Goal: Task Accomplishment & Management: Manage account settings

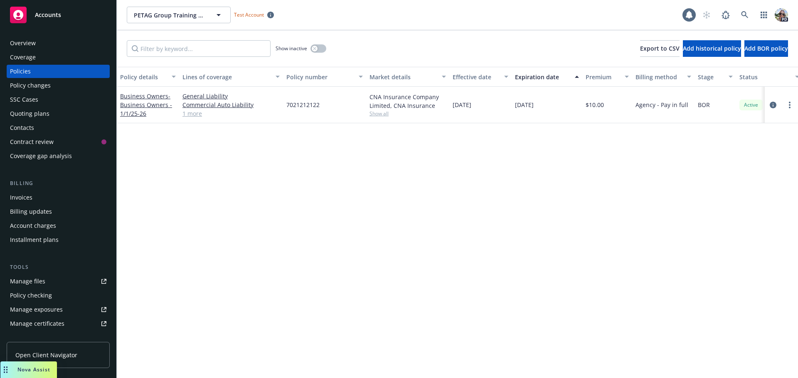
click at [189, 113] on link "1 more" at bounding box center [230, 113] width 97 height 9
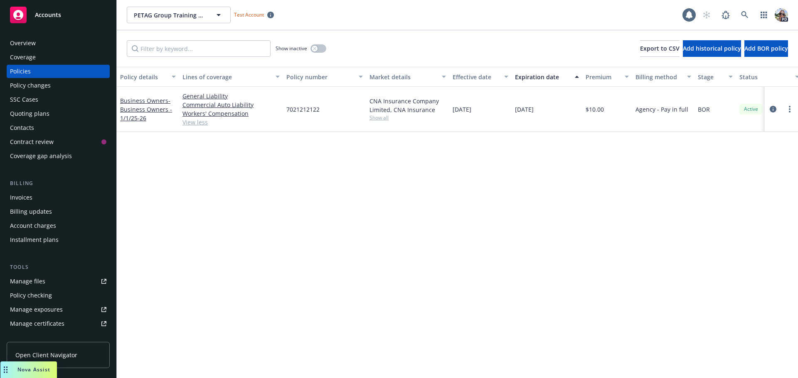
click at [59, 348] on link "Open Client Navigator" at bounding box center [58, 355] width 103 height 26
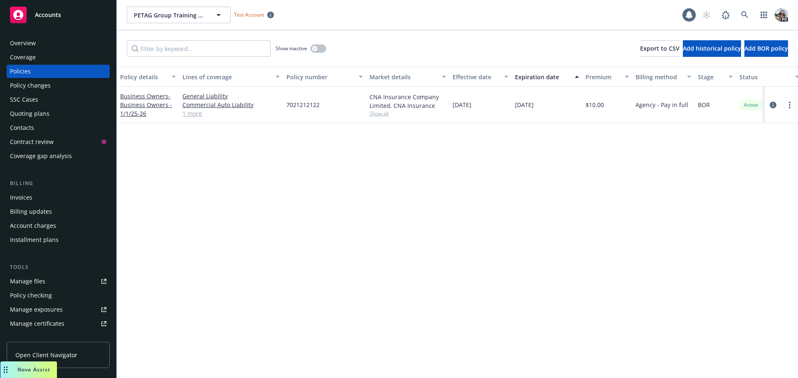
click at [197, 113] on link "1 more" at bounding box center [230, 113] width 97 height 9
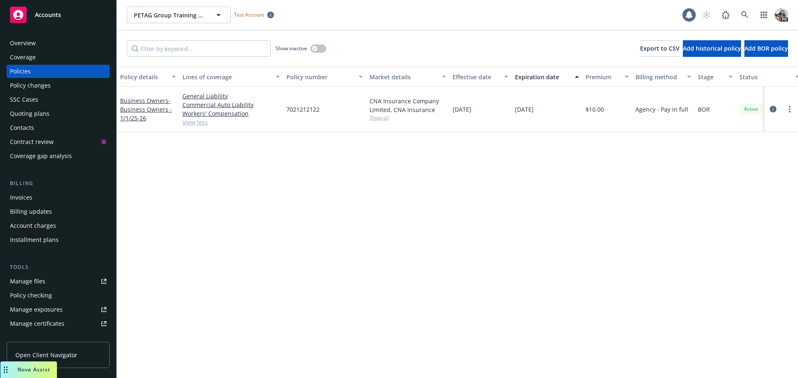
click at [29, 41] on div "Overview" at bounding box center [23, 43] width 26 height 13
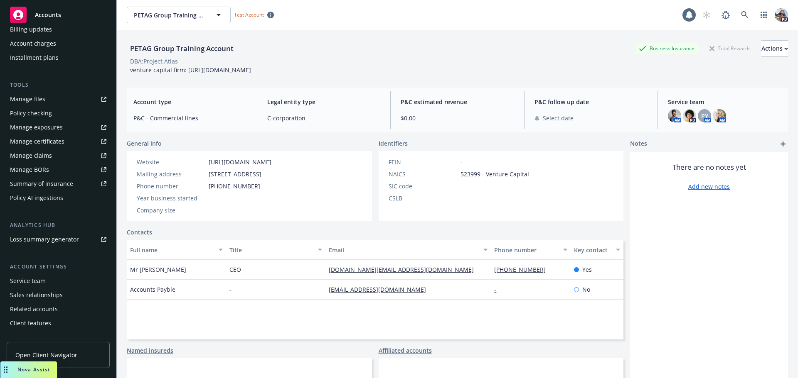
scroll to position [191, 0]
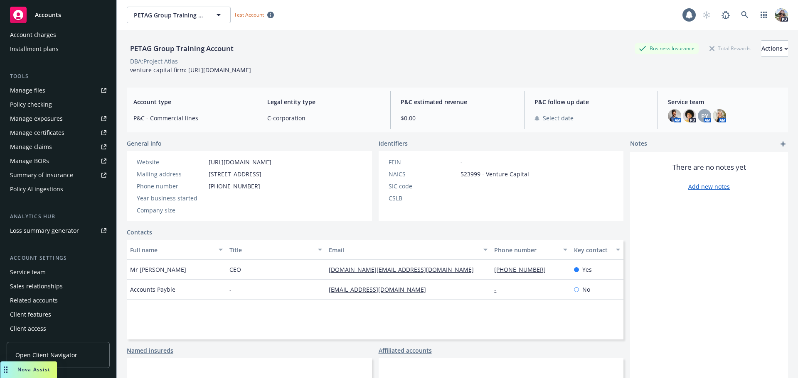
click at [29, 275] on div "Service team" at bounding box center [28, 272] width 36 height 13
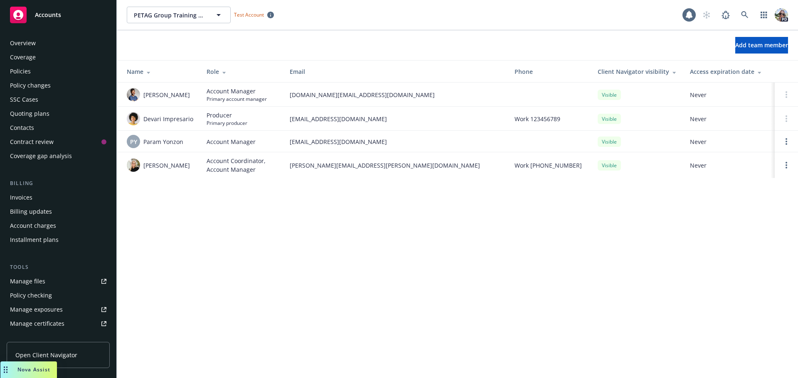
click at [15, 41] on div "Overview" at bounding box center [23, 43] width 26 height 13
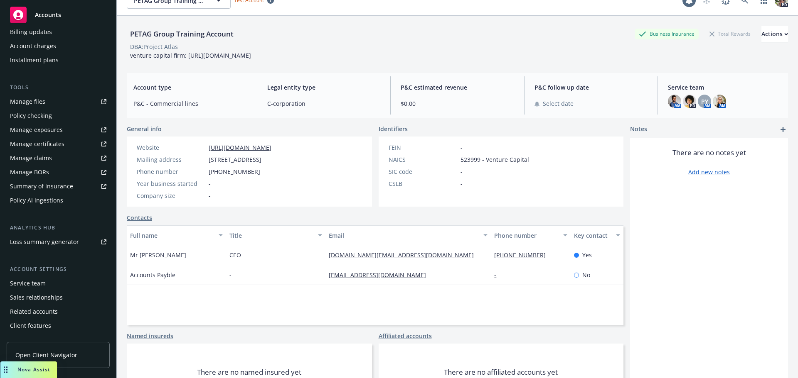
scroll to position [191, 0]
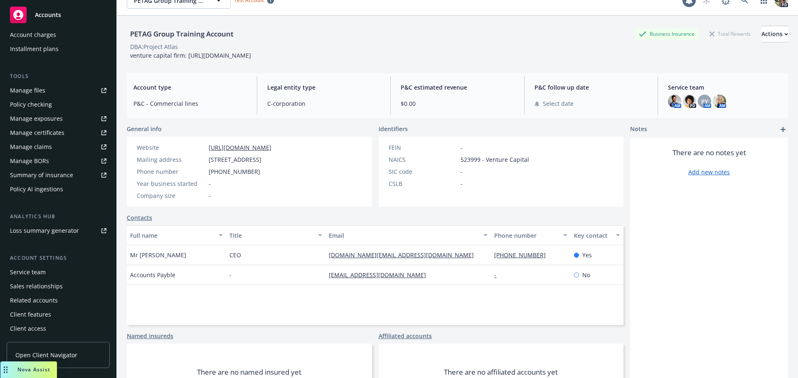
click at [34, 270] on div "Service team" at bounding box center [28, 272] width 36 height 13
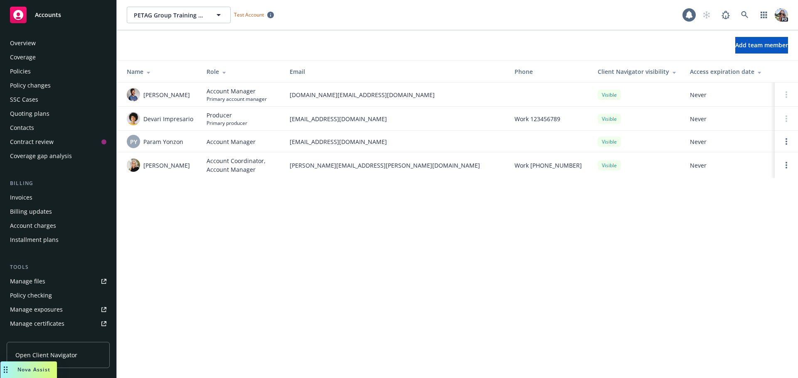
scroll to position [191, 0]
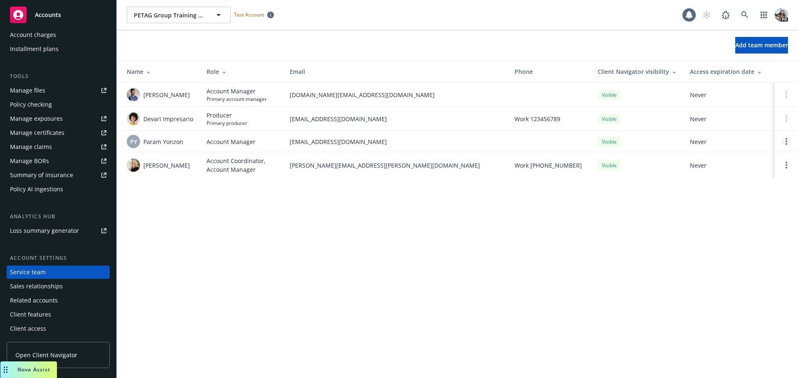
click at [786, 142] on circle "Open options" at bounding box center [786, 142] width 2 height 2
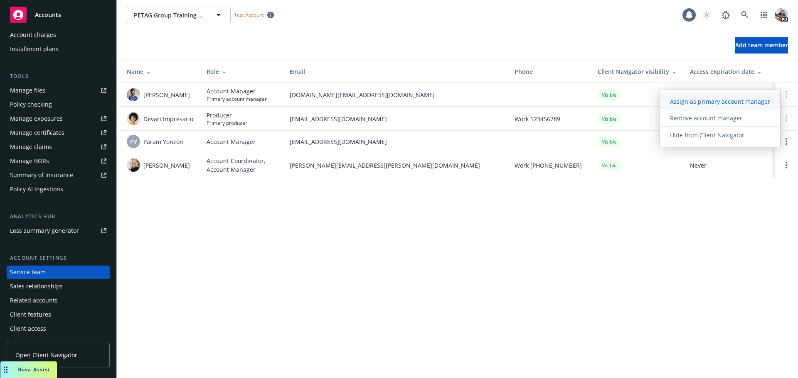
click at [683, 101] on span "Assign as primary account manager" at bounding box center [720, 102] width 120 height 8
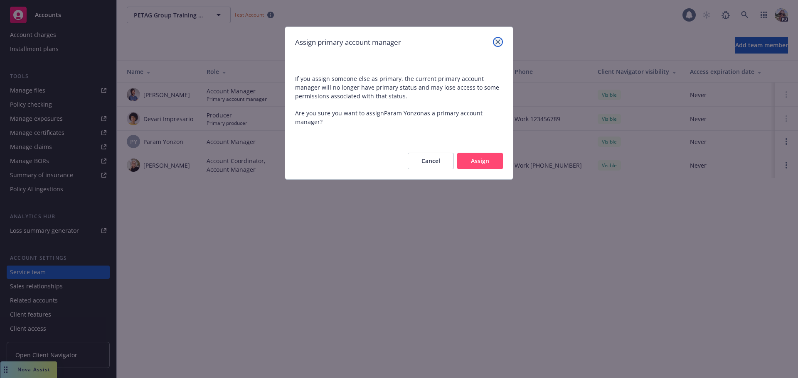
click at [498, 41] on icon "close" at bounding box center [497, 41] width 5 height 5
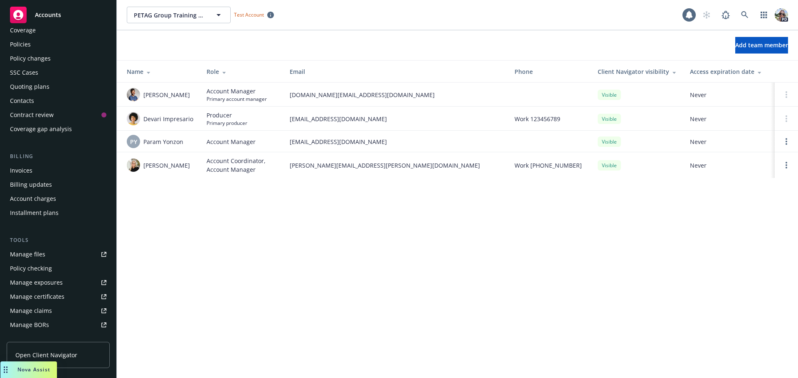
scroll to position [0, 0]
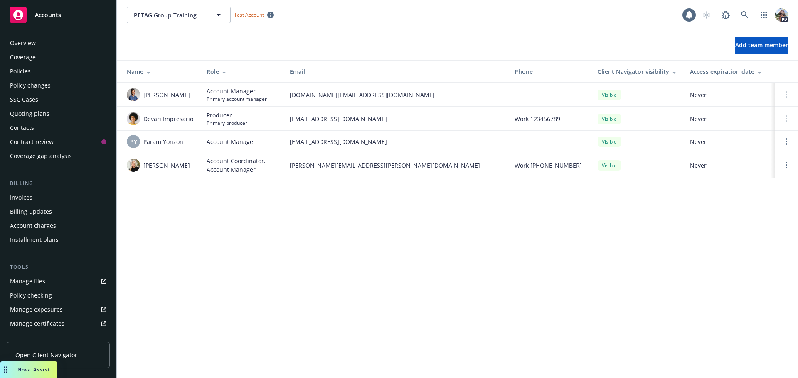
click at [23, 70] on div "Policies" at bounding box center [20, 71] width 21 height 13
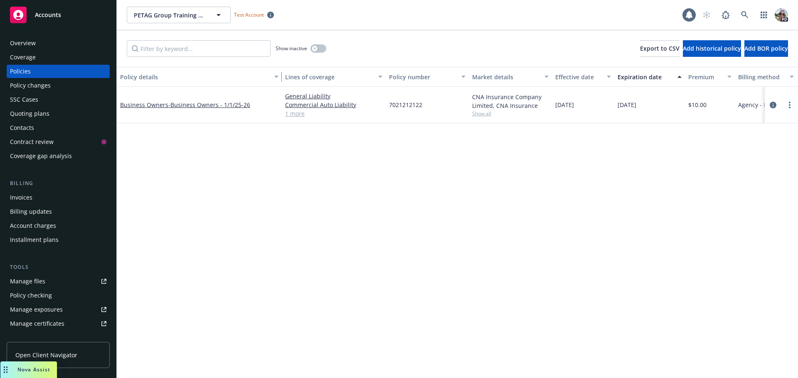
drag, startPoint x: 177, startPoint y: 81, endPoint x: 279, endPoint y: 83, distance: 102.6
click at [279, 83] on div "button" at bounding box center [277, 76] width 4 height 19
click at [744, 12] on icon at bounding box center [744, 14] width 7 height 7
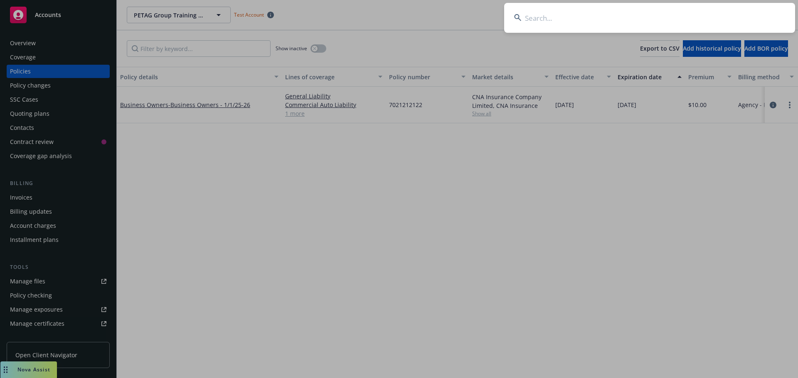
click at [608, 24] on input at bounding box center [649, 18] width 291 height 30
type input "r"
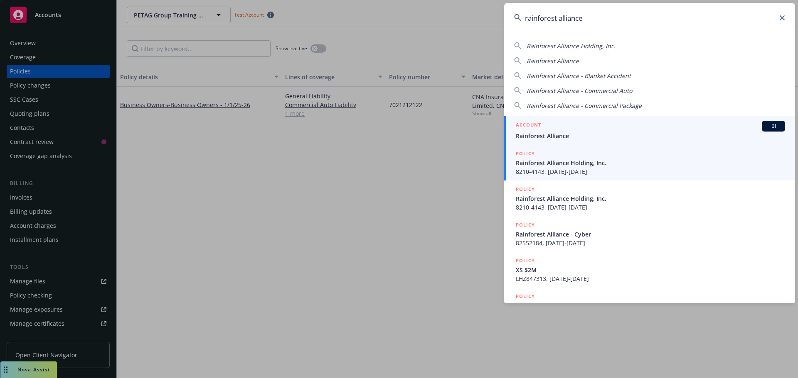
type input "rainforest alliance"
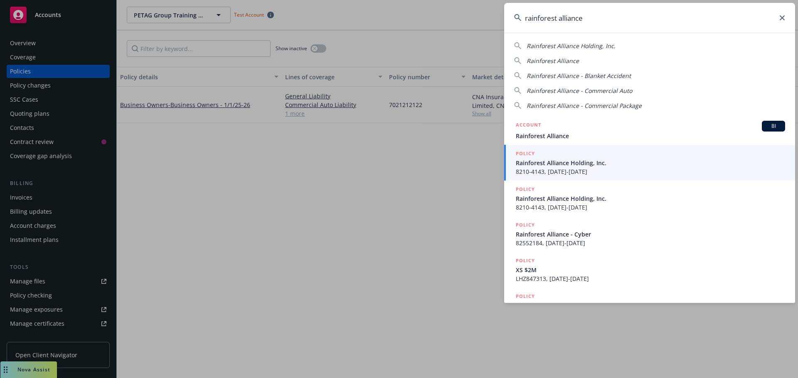
click at [535, 136] on span "Rainforest Alliance" at bounding box center [649, 136] width 269 height 9
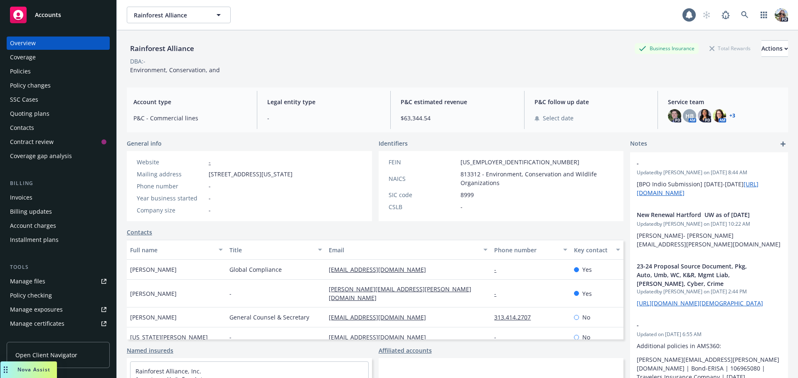
click at [14, 72] on div "Policies" at bounding box center [20, 71] width 21 height 13
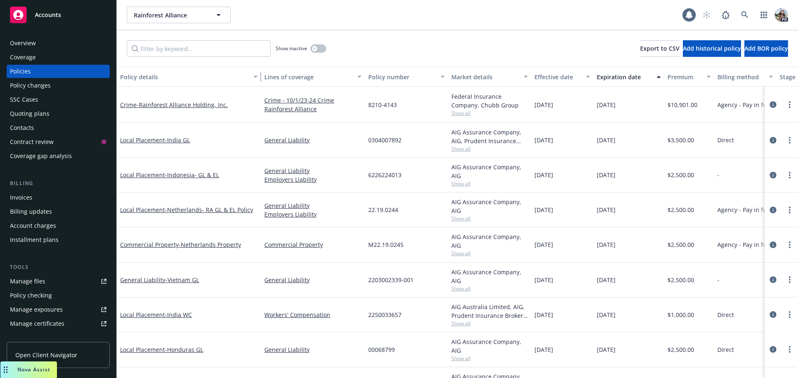
drag, startPoint x: 179, startPoint y: 81, endPoint x: 260, endPoint y: 82, distance: 80.6
click at [260, 82] on button "Policy details" at bounding box center [189, 77] width 144 height 20
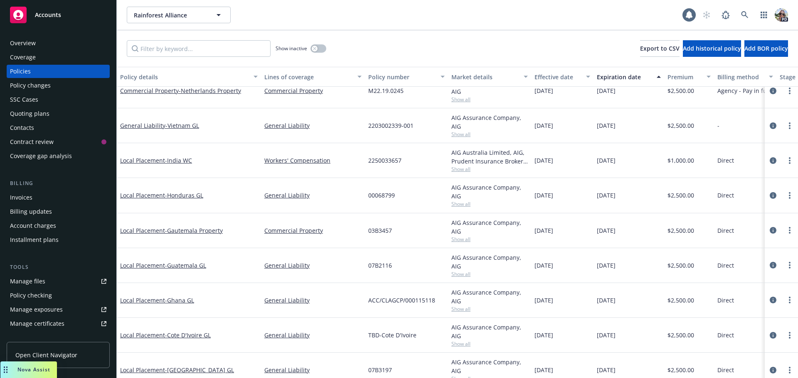
scroll to position [166, 0]
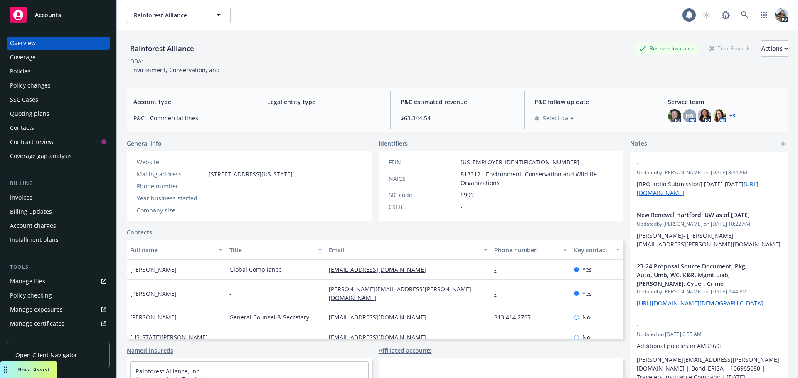
click at [28, 72] on div "Policies" at bounding box center [20, 71] width 21 height 13
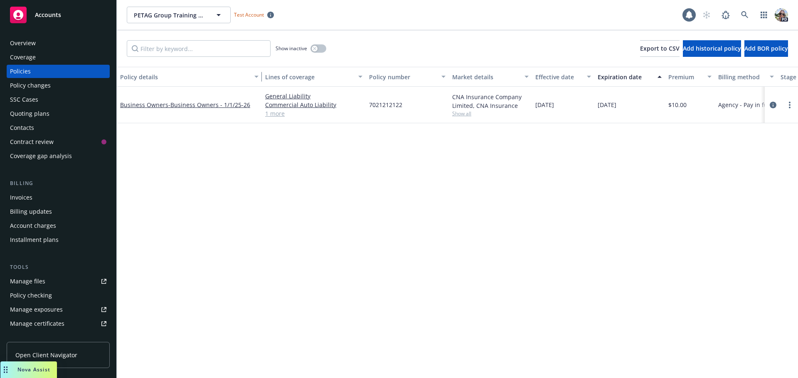
drag, startPoint x: 175, startPoint y: 83, endPoint x: 258, endPoint y: 87, distance: 82.8
click at [258, 87] on div "Policy details Lines of coverage Policy number Market details Effective date Ex…" at bounding box center [457, 223] width 681 height 312
click at [78, 356] on link "Open Client Navigator" at bounding box center [58, 355] width 103 height 26
click at [183, 103] on span "- Business Owners - 1/1/25-26" at bounding box center [209, 105] width 82 height 8
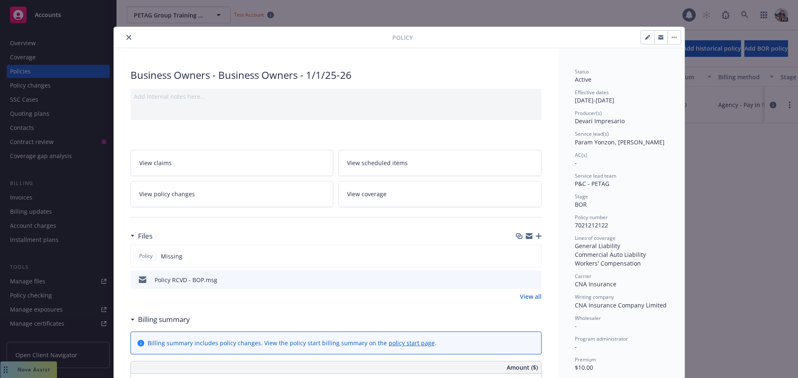
click at [124, 33] on button "close" at bounding box center [129, 37] width 10 height 10
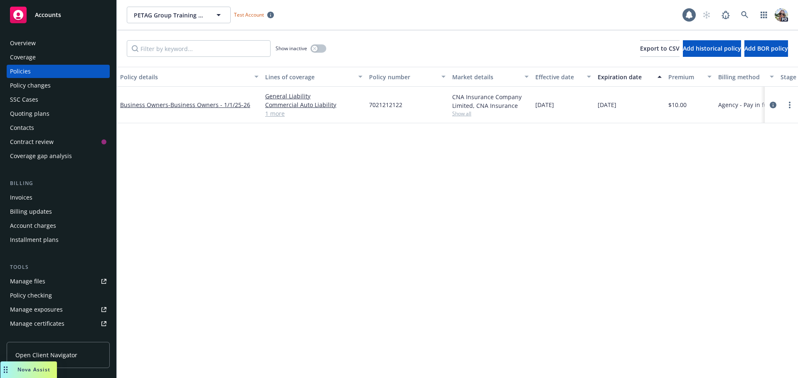
click at [272, 113] on link "1 more" at bounding box center [313, 113] width 97 height 9
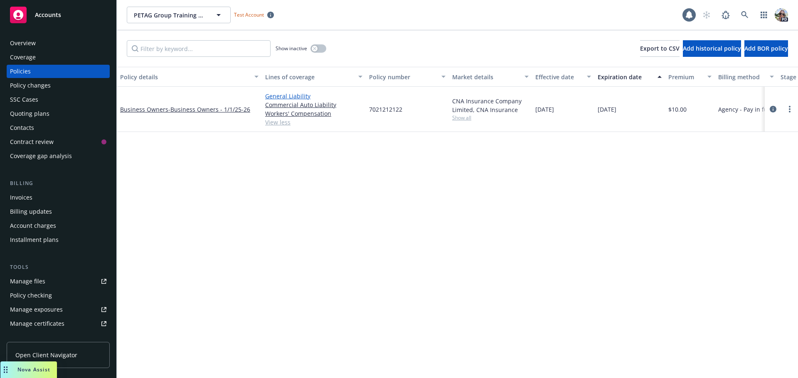
click at [275, 98] on link "General Liability" at bounding box center [313, 96] width 97 height 9
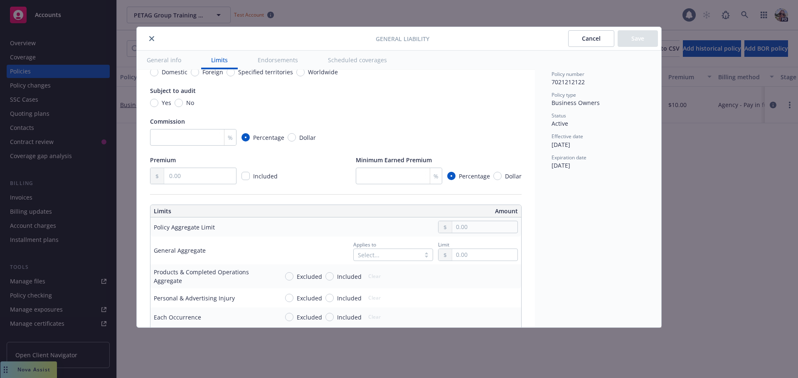
scroll to position [69, 0]
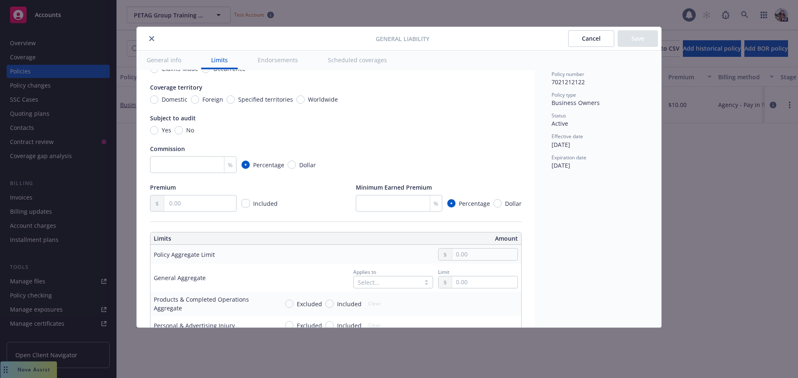
click at [152, 38] on icon "close" at bounding box center [151, 38] width 5 height 5
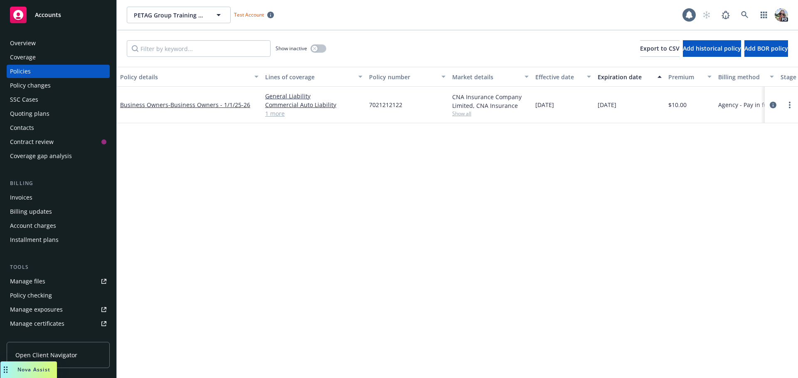
click at [277, 113] on link "1 more" at bounding box center [313, 113] width 97 height 9
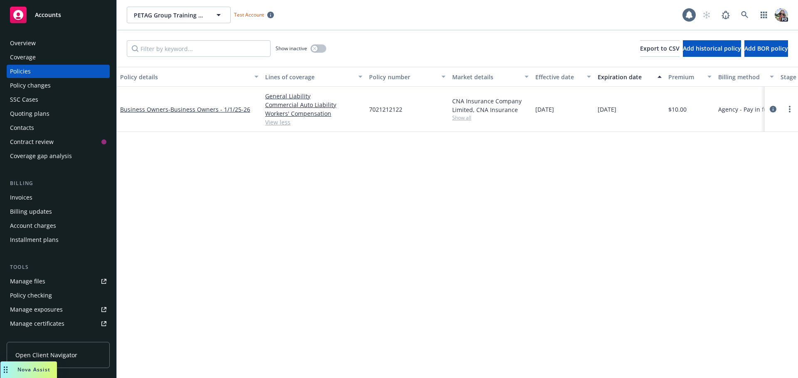
click at [277, 125] on link "View less" at bounding box center [313, 122] width 97 height 9
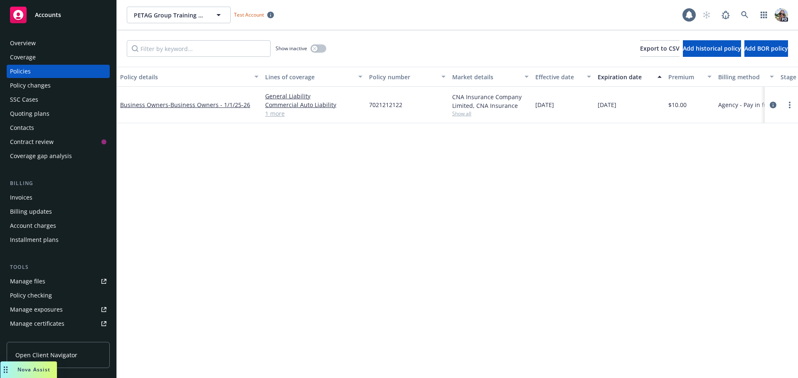
click at [272, 116] on link "1 more" at bounding box center [313, 113] width 97 height 9
drag, startPoint x: 406, startPoint y: 104, endPoint x: 370, endPoint y: 104, distance: 36.6
click at [370, 104] on div "7021212122" at bounding box center [407, 105] width 83 height 37
copy span "7021212122"
click at [156, 107] on link "Business Owners - Standard US" at bounding box center [162, 105] width 85 height 8
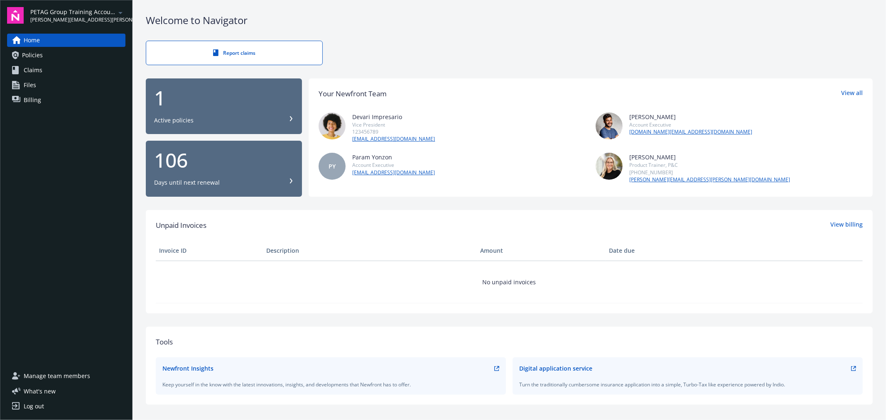
click at [36, 52] on span "Policies" at bounding box center [32, 55] width 21 height 13
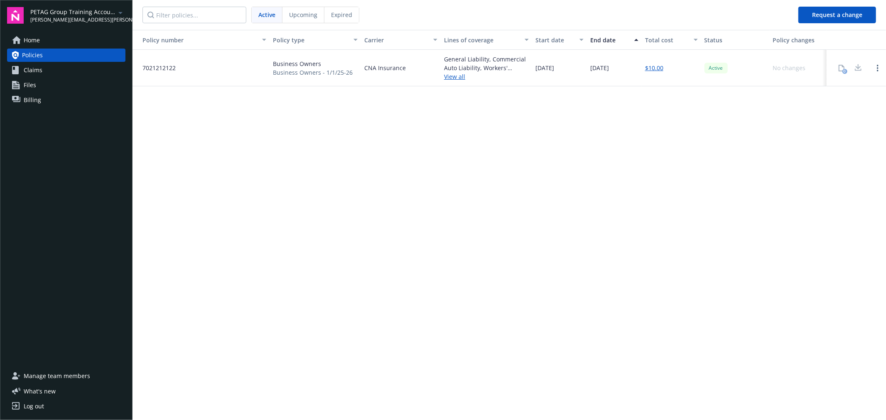
click at [450, 78] on link "View all" at bounding box center [486, 76] width 85 height 9
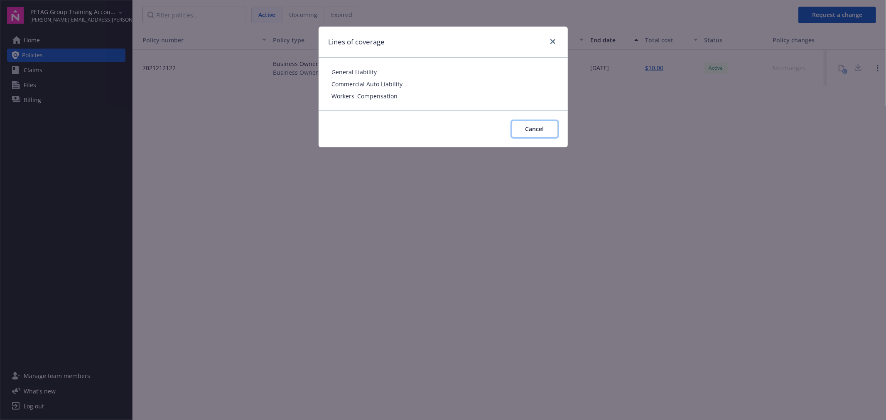
click at [519, 127] on button "Cancel" at bounding box center [535, 129] width 46 height 17
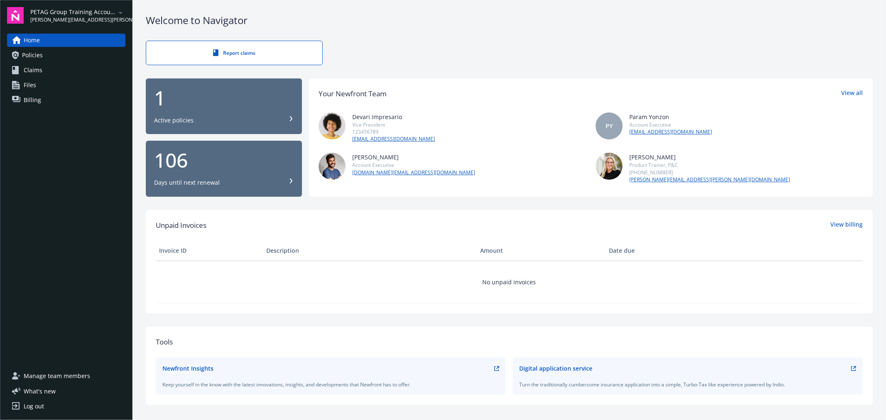
click at [29, 53] on span "Policies" at bounding box center [32, 55] width 21 height 13
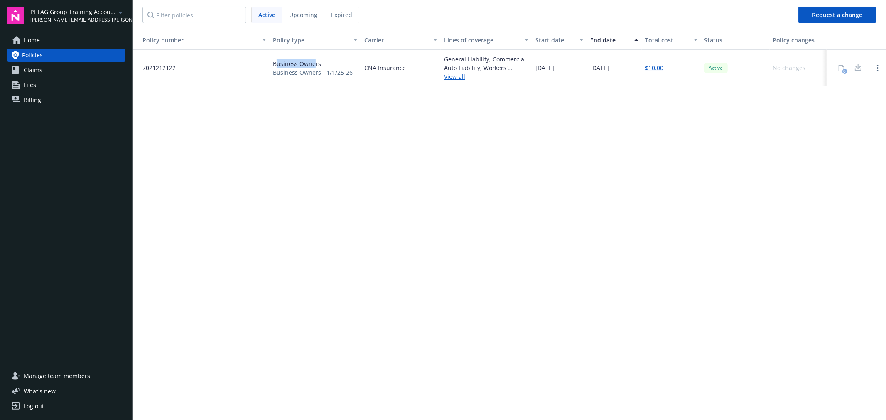
drag, startPoint x: 275, startPoint y: 63, endPoint x: 314, endPoint y: 64, distance: 39.1
click at [314, 64] on span "Business Owners" at bounding box center [313, 63] width 80 height 9
drag, startPoint x: 281, startPoint y: 72, endPoint x: 325, endPoint y: 76, distance: 44.2
click at [325, 76] on span "Business Owners - 1/1/25-26" at bounding box center [313, 72] width 80 height 9
drag, startPoint x: 536, startPoint y: 67, endPoint x: 630, endPoint y: 76, distance: 94.7
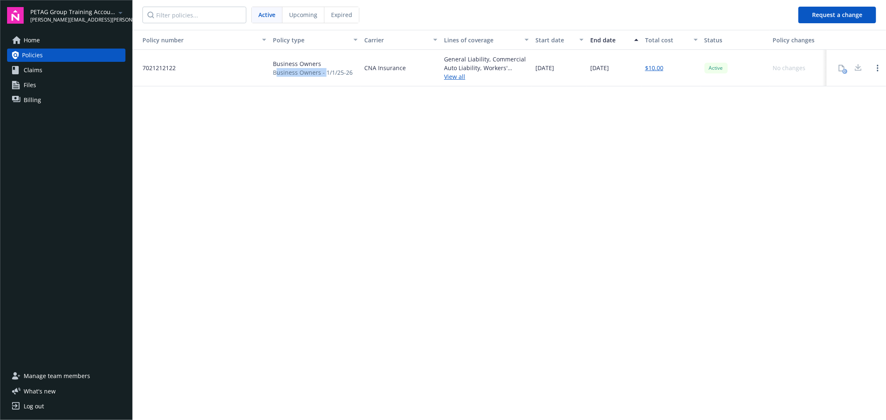
click at [630, 76] on div "7021212122 Business Owners Business Owners - 1/1/25-26 CNA Insurance General Li…" at bounding box center [510, 68] width 754 height 37
drag, startPoint x: 354, startPoint y: 72, endPoint x: 324, endPoint y: 72, distance: 30.3
click at [324, 72] on div "Business Owners Business Owners - 1/1/25-26" at bounding box center [315, 68] width 91 height 37
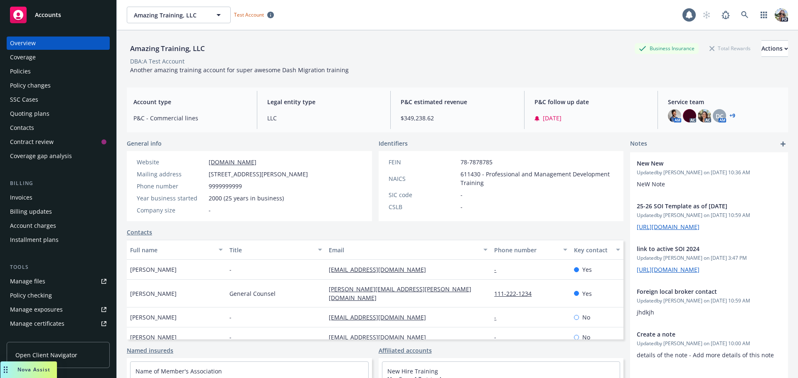
click at [31, 68] on div "Policies" at bounding box center [58, 71] width 96 height 13
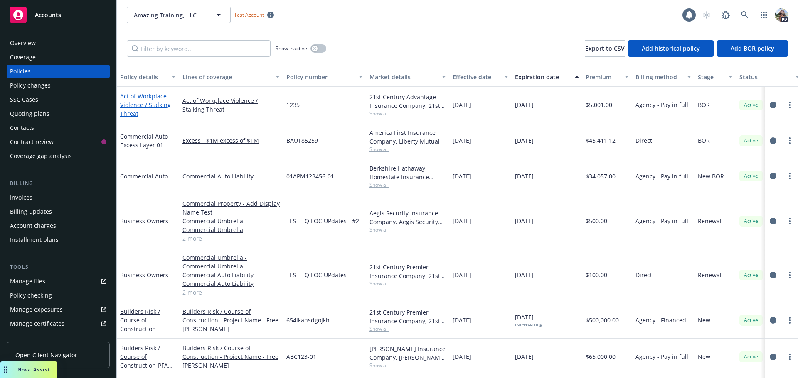
click at [151, 105] on link "Act of Workplace Violence / Stalking Threat" at bounding box center [145, 104] width 51 height 25
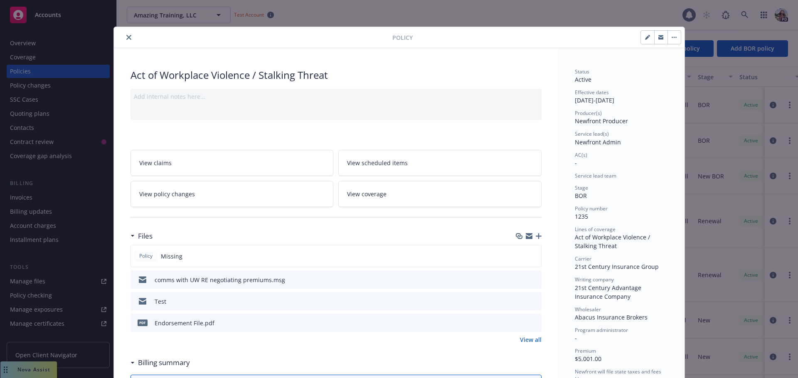
click at [129, 36] on button "close" at bounding box center [129, 37] width 10 height 10
click at [126, 36] on icon "close" at bounding box center [128, 37] width 5 height 5
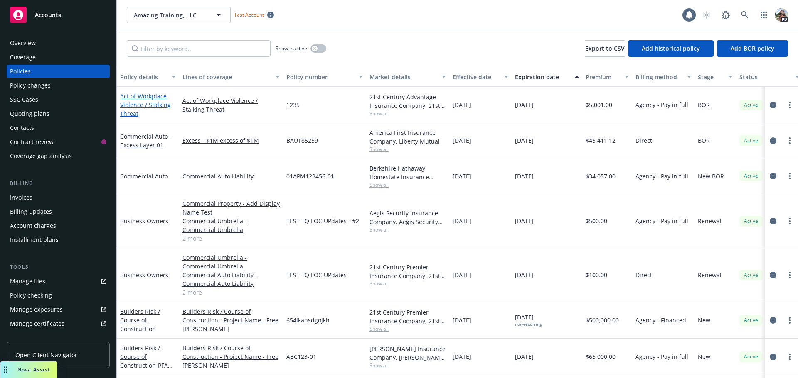
click at [135, 105] on link "Act of Workplace Violence / Stalking Threat" at bounding box center [145, 104] width 51 height 25
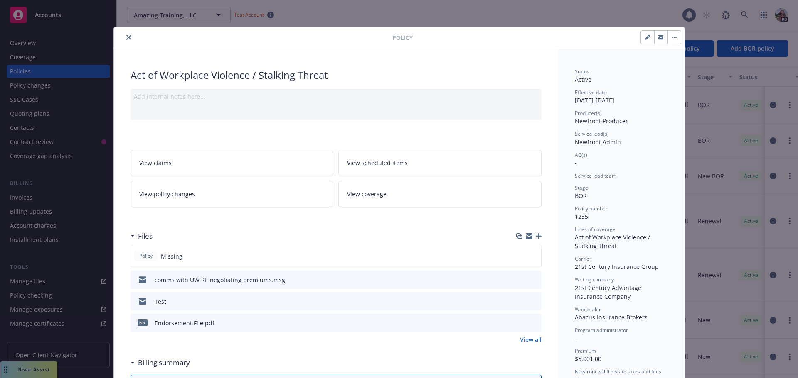
scroll to position [25, 0]
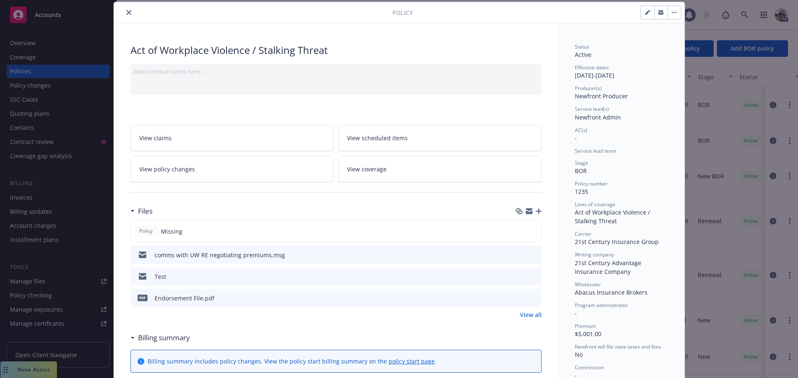
click at [160, 173] on span "View policy changes" at bounding box center [167, 169] width 56 height 9
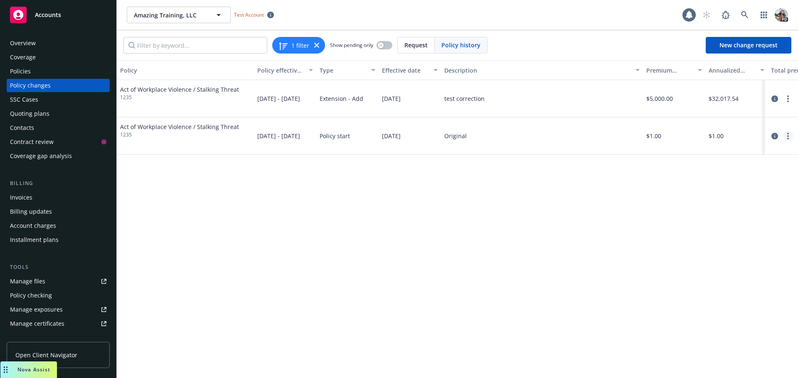
click at [786, 137] on link "more" at bounding box center [788, 136] width 10 height 10
click at [687, 199] on link "Edit billing info" at bounding box center [721, 203] width 142 height 17
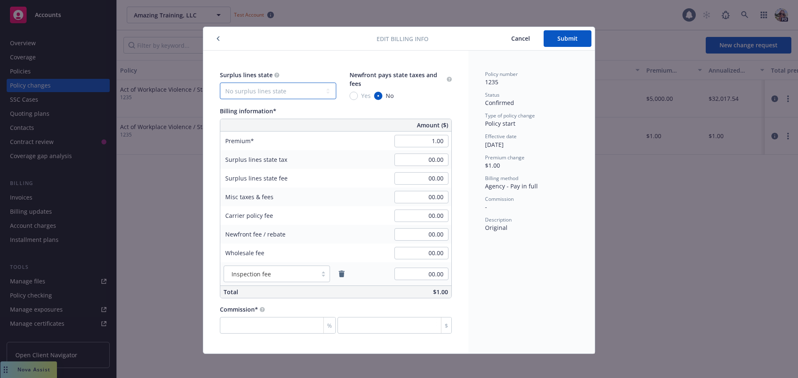
click at [237, 96] on select "No surplus lines state Alaska Alabama Arkansas Arizona California Colorado Conn…" at bounding box center [278, 91] width 116 height 17
select select "TX"
click at [220, 83] on select "No surplus lines state Alaska Alabama Arkansas Arizona California Colorado Conn…" at bounding box center [278, 91] width 116 height 17
type input "0.05"
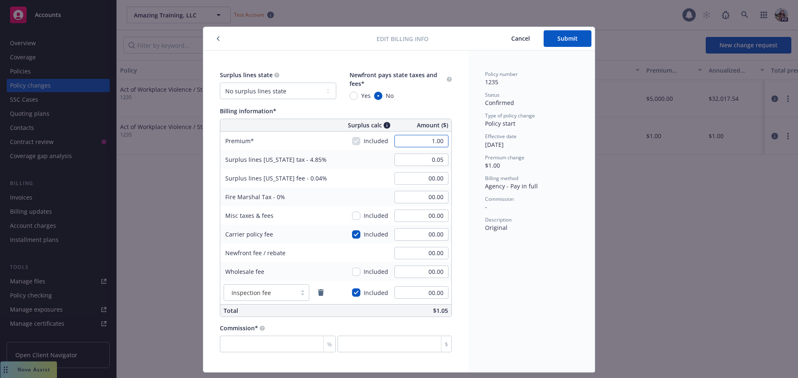
click at [409, 137] on input "1.00" at bounding box center [421, 141] width 54 height 12
click at [420, 253] on input "00.00" at bounding box center [421, 253] width 54 height 12
click at [567, 40] on span "Submit" at bounding box center [567, 38] width 20 height 8
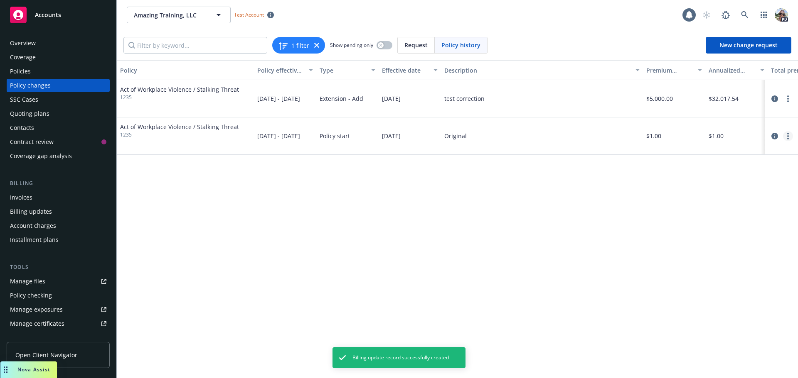
click at [787, 138] on icon "more" at bounding box center [788, 136] width 2 height 7
drag, startPoint x: 376, startPoint y: 217, endPoint x: 384, endPoint y: 194, distance: 24.6
click at [377, 213] on div "Policy Policy effective dates Type Effective date Description Premium change An…" at bounding box center [457, 219] width 681 height 318
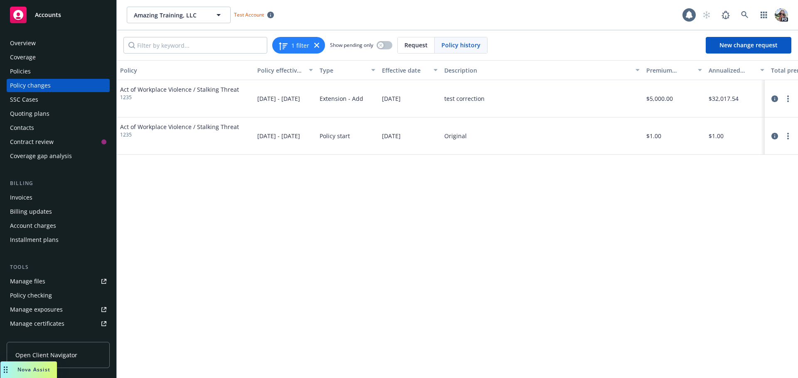
click at [21, 83] on div "Policy changes" at bounding box center [30, 85] width 41 height 13
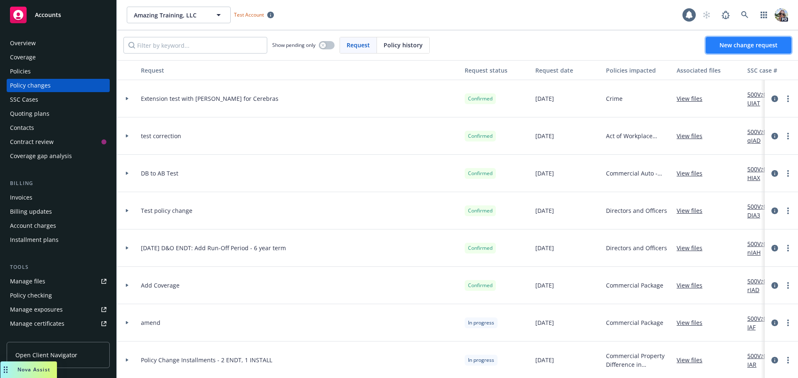
click at [748, 45] on span "New change request" at bounding box center [748, 45] width 58 height 8
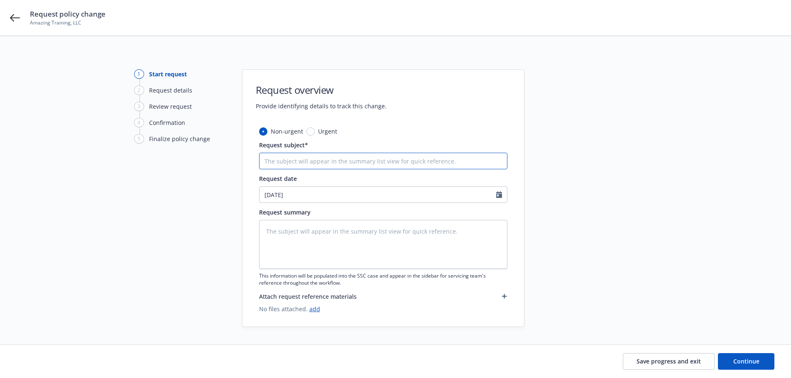
drag, startPoint x: 310, startPoint y: 161, endPoint x: 312, endPoint y: 155, distance: 6.3
click at [311, 161] on input "Request subject*" at bounding box center [383, 161] width 248 height 17
type textarea "x"
type input "p"
type textarea "x"
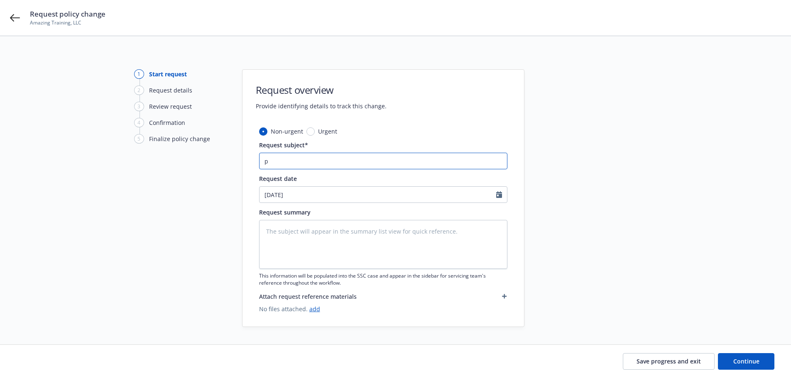
type input "pr"
type textarea "x"
type input "pre"
type textarea "x"
type input "prem"
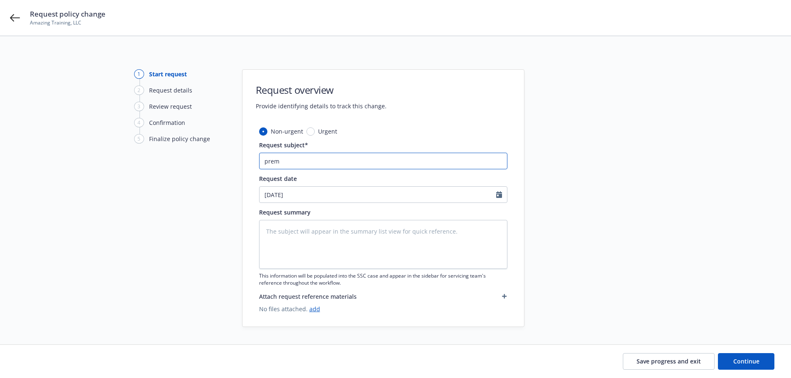
type textarea "x"
type input "premi"
type textarea "x"
type input "premiu"
type textarea "x"
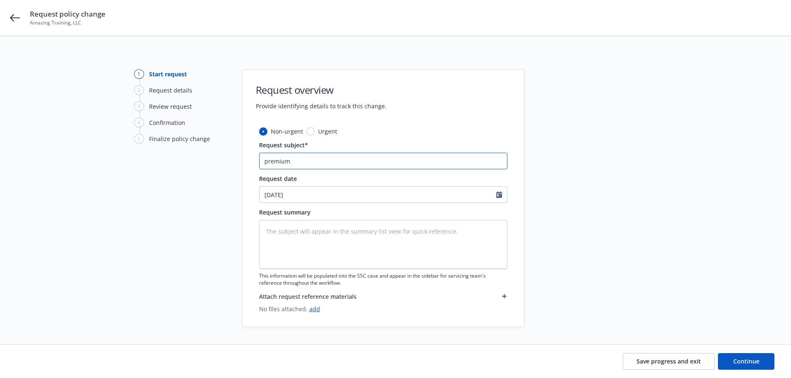
type input "premium"
type textarea "x"
type input "premium c"
type textarea "x"
type input "premium co"
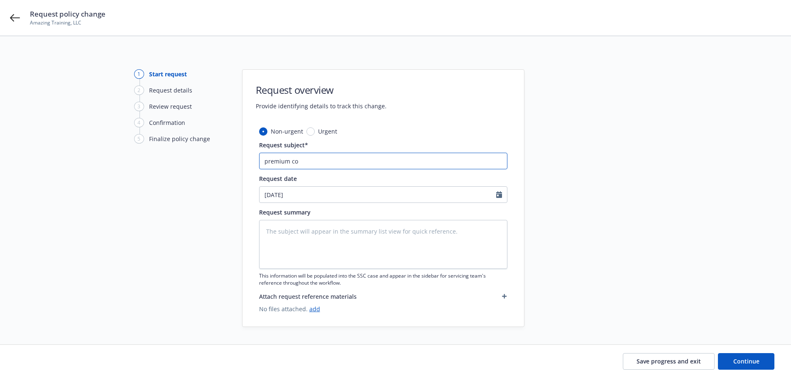
type textarea "x"
type input "premium cor"
type textarea "x"
type input "premium corr"
type textarea "x"
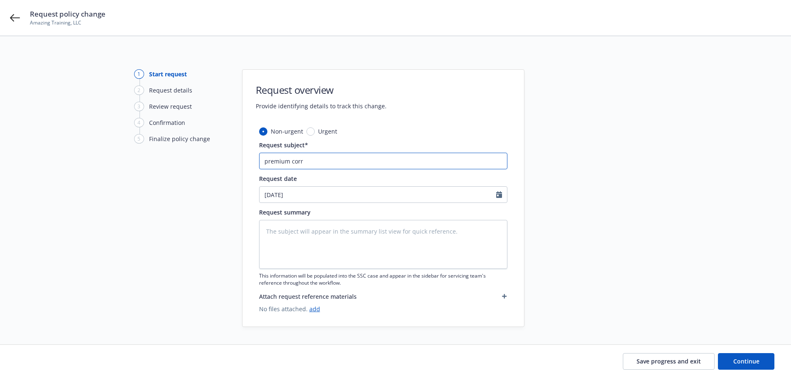
type input "premium corre"
type textarea "x"
type input "premium correc"
type textarea "x"
type input "premium correct"
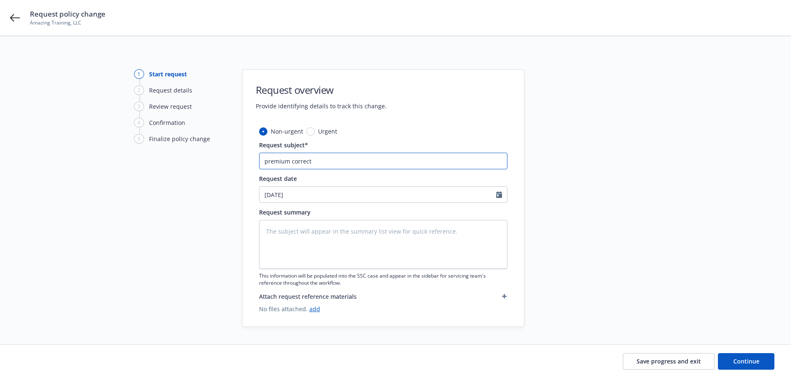
type textarea "x"
type input "premium correcti"
type textarea "x"
type input "premium correctio"
type textarea "x"
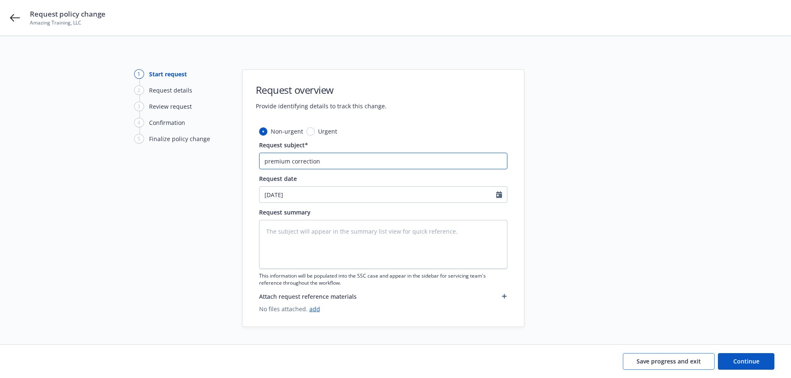
type input "premium correction"
click at [678, 366] on button "Save progress and exit" at bounding box center [669, 361] width 92 height 17
type textarea "x"
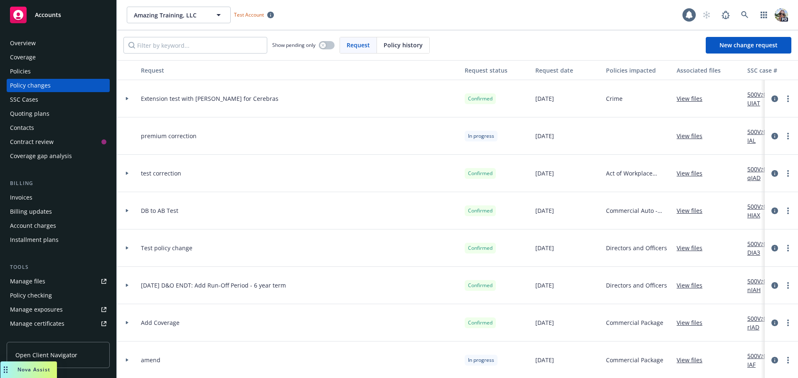
click at [33, 68] on div "Policies" at bounding box center [58, 71] width 96 height 13
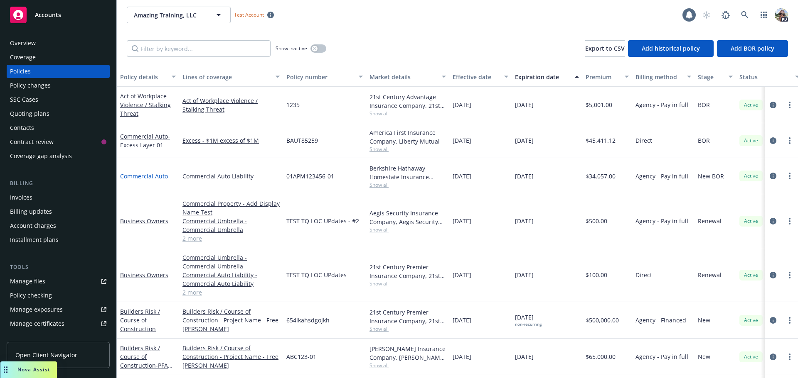
click at [143, 177] on link "Commercial Auto" at bounding box center [144, 176] width 48 height 8
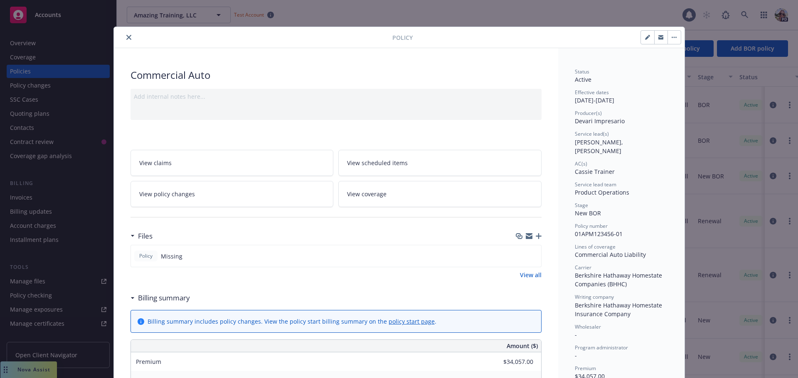
click at [132, 35] on div at bounding box center [254, 37] width 275 height 10
click at [130, 35] on button "close" at bounding box center [129, 37] width 10 height 10
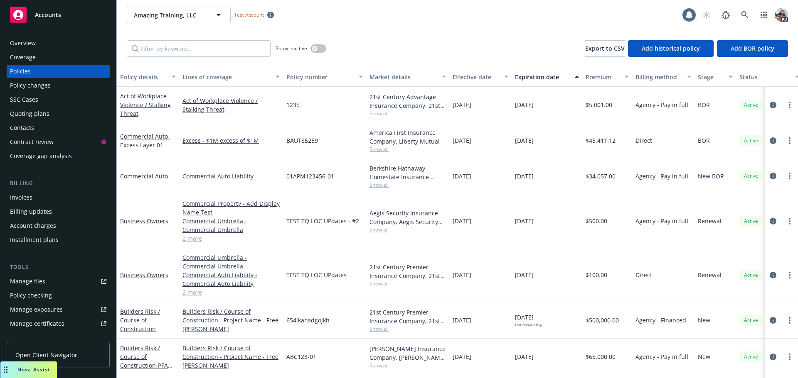
click at [31, 114] on div "Quoting plans" at bounding box center [29, 113] width 39 height 13
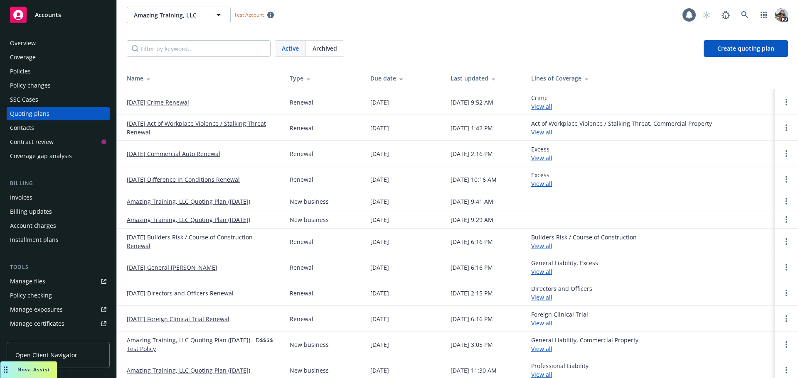
click at [150, 104] on link "09/01/25 Crime Renewal" at bounding box center [158, 102] width 62 height 9
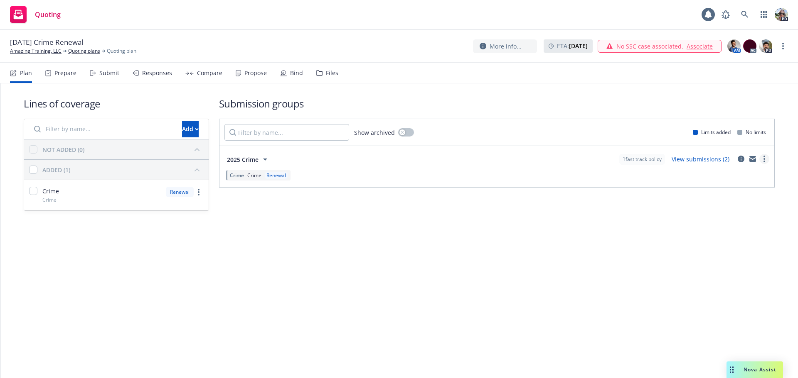
click at [765, 157] on link "more" at bounding box center [764, 159] width 10 height 10
click at [710, 262] on span "Create policy (fast track)" at bounding box center [724, 262] width 87 height 8
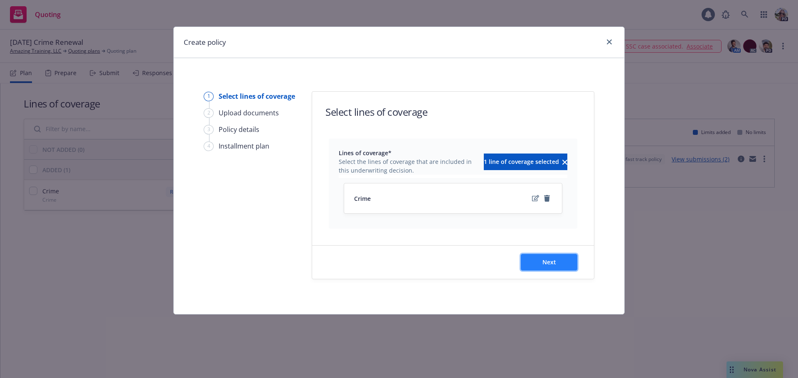
click at [557, 263] on button "Next" at bounding box center [548, 262] width 56 height 17
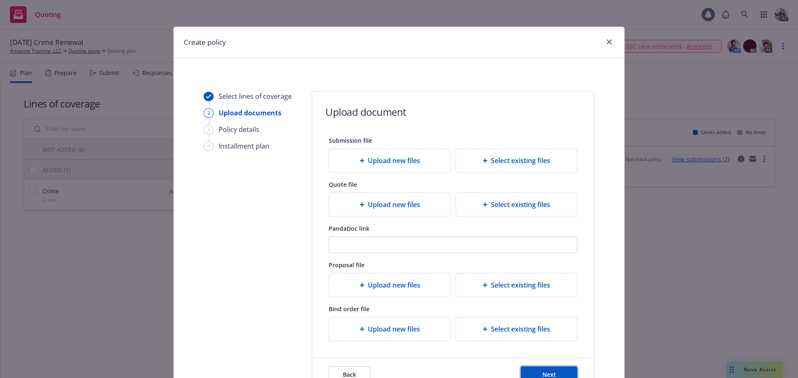
click at [537, 373] on button "Next" at bounding box center [548, 375] width 56 height 17
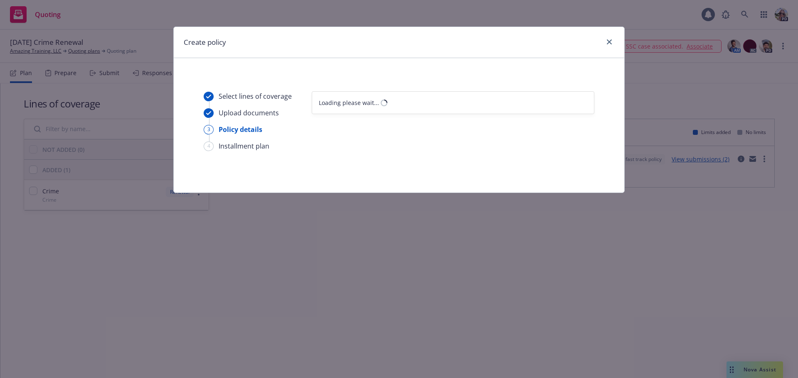
select select "12"
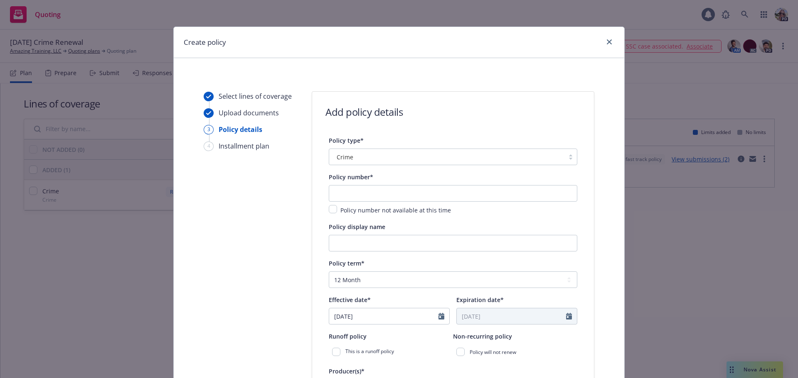
click at [344, 164] on div "Crime" at bounding box center [453, 157] width 248 height 17
click at [368, 162] on div at bounding box center [446, 157] width 227 height 10
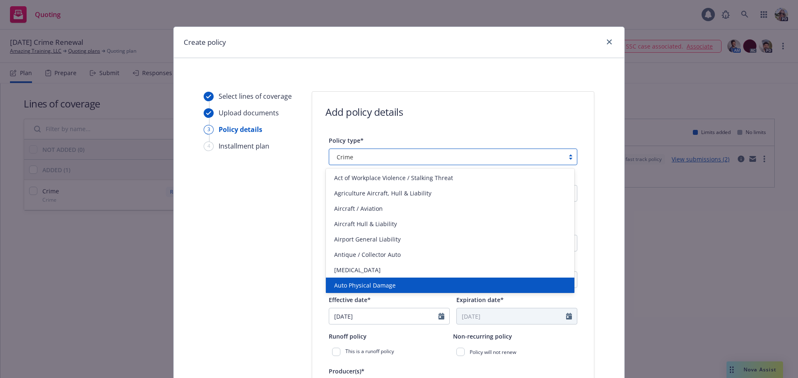
click at [368, 290] on div "Auto Physical Damage" at bounding box center [450, 285] width 248 height 15
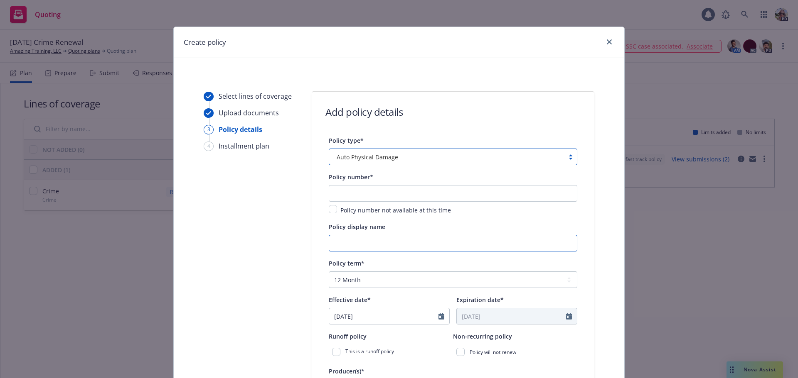
click at [348, 244] on input "Policy display name" at bounding box center [453, 243] width 248 height 17
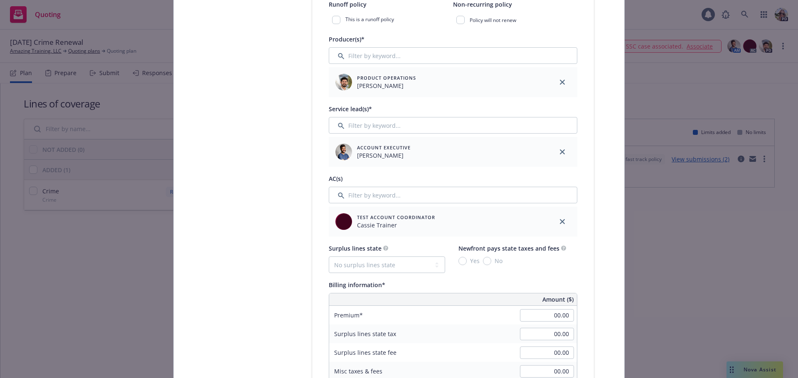
scroll to position [457, 0]
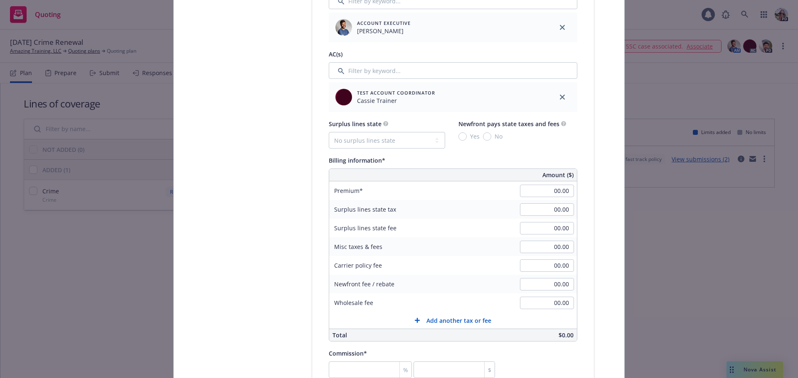
type input "555"
click at [538, 189] on input "00.00" at bounding box center [547, 191] width 54 height 12
type input "35,000.00"
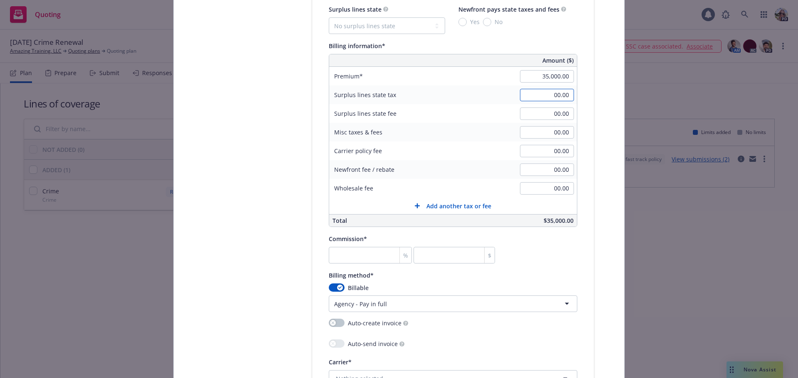
scroll to position [582, 0]
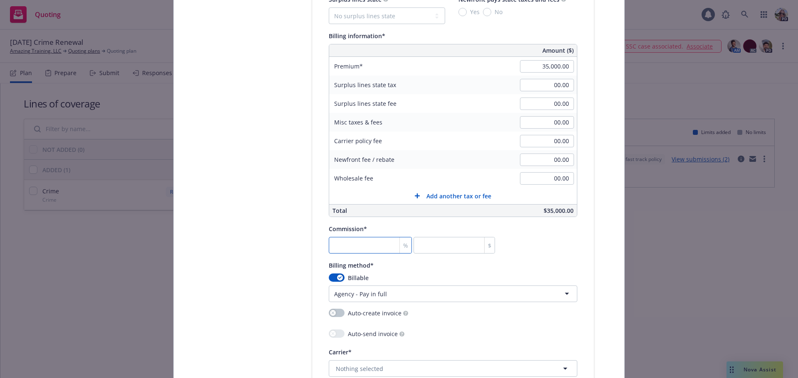
click at [333, 246] on input "number" at bounding box center [370, 245] width 83 height 17
type input "1"
type input "350"
type input "15"
type input "5250"
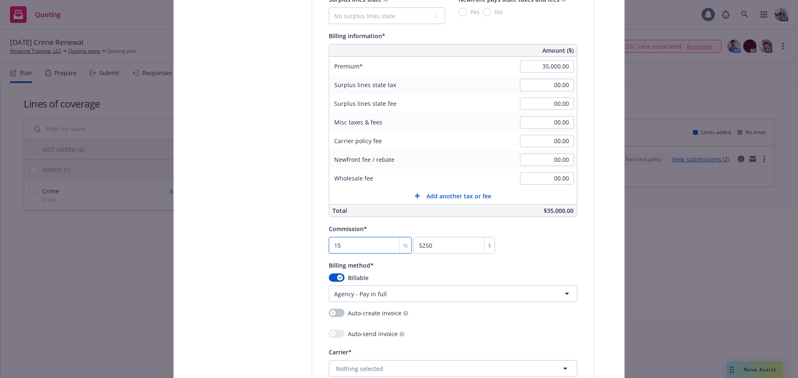
type input "15"
drag, startPoint x: 429, startPoint y: 271, endPoint x: 427, endPoint y: 260, distance: 11.3
click at [428, 268] on div "Billing method* Billable Agency - Pay in full Agency - Financed Agency - Instal…" at bounding box center [453, 281] width 248 height 42
drag, startPoint x: 331, startPoint y: 159, endPoint x: 389, endPoint y: 161, distance: 57.8
click at [389, 161] on span "Newfront fee / rebate" at bounding box center [364, 160] width 60 height 8
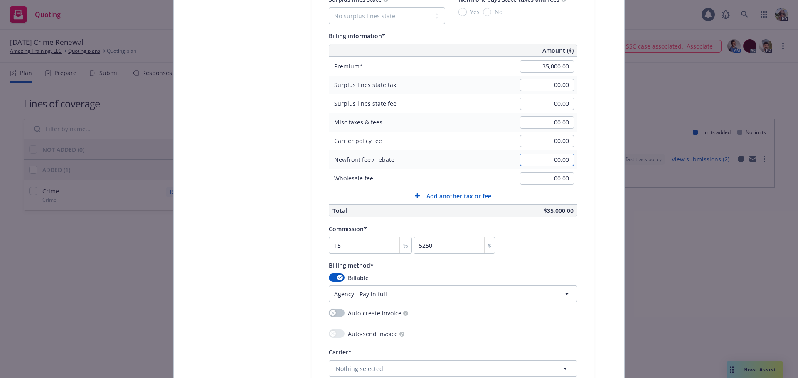
click at [535, 163] on input "00.00" at bounding box center [547, 160] width 54 height 12
type input "-5,250.00"
drag, startPoint x: 368, startPoint y: 160, endPoint x: 326, endPoint y: 158, distance: 41.6
click at [329, 158] on div "Newfront fee / rebate" at bounding box center [364, 159] width 70 height 19
drag, startPoint x: 405, startPoint y: 161, endPoint x: 372, endPoint y: 162, distance: 33.2
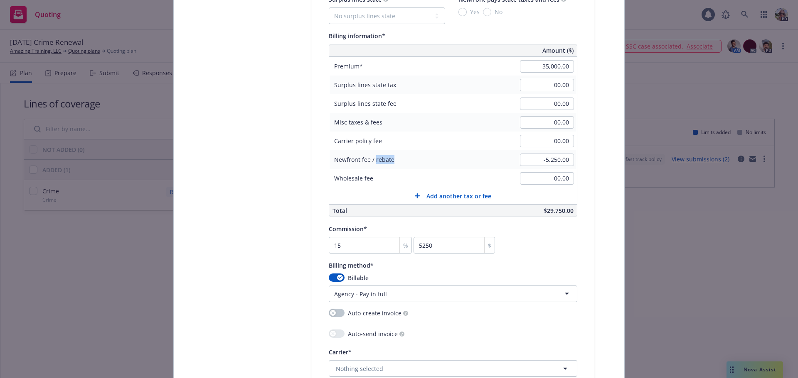
click at [372, 162] on div "Newfront fee / rebate" at bounding box center [391, 159] width 125 height 19
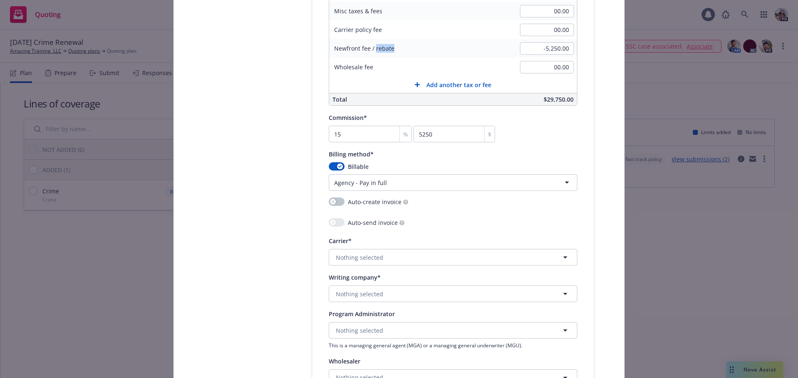
scroll to position [748, 0]
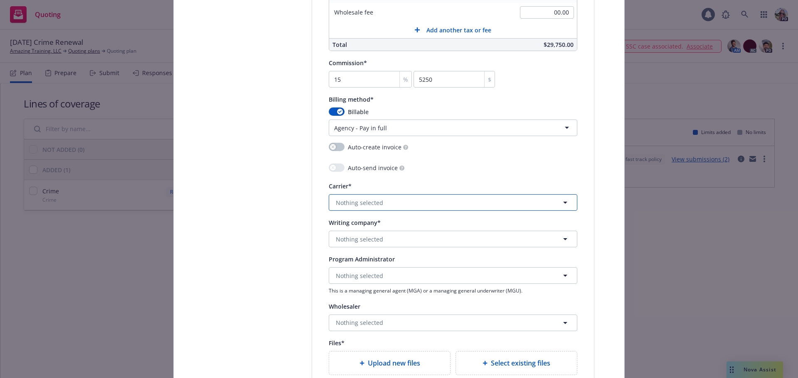
click at [332, 203] on button "Nothing selected" at bounding box center [453, 202] width 248 height 17
click at [376, 284] on span "Non-appointed carrier" at bounding box center [369, 286] width 63 height 9
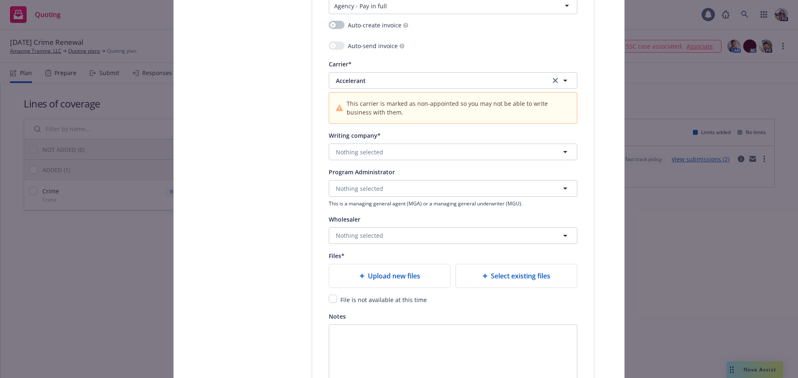
scroll to position [872, 0]
click at [346, 151] on span "Nothing selected" at bounding box center [359, 149] width 47 height 9
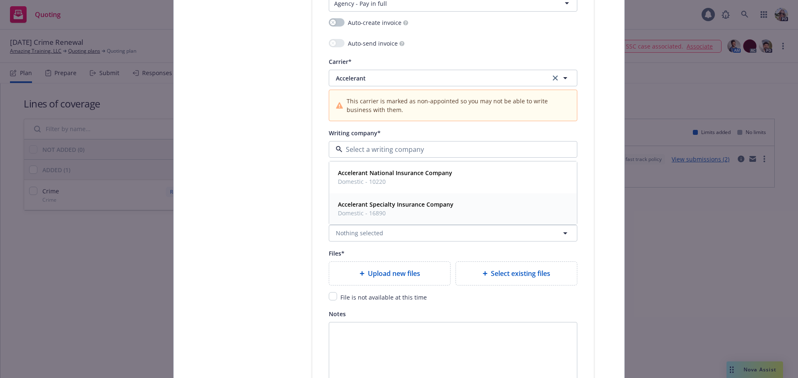
click at [353, 214] on span "Domestic - 16890" at bounding box center [395, 213] width 115 height 9
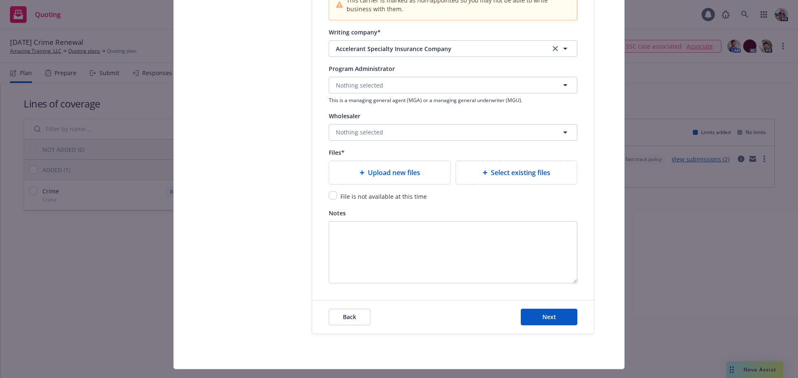
scroll to position [991, 0]
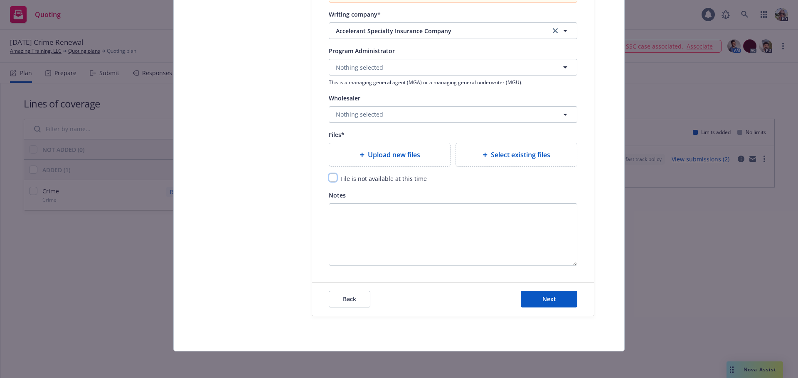
click at [331, 181] on input "checkbox" at bounding box center [333, 178] width 8 height 8
checkbox input "true"
click at [533, 291] on button "Next" at bounding box center [548, 299] width 56 height 17
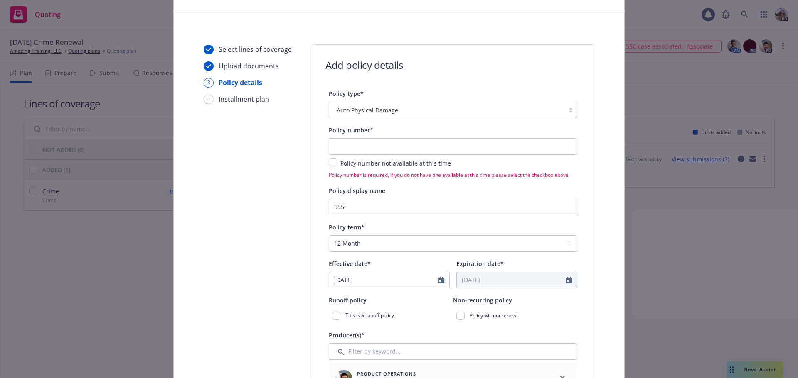
scroll to position [46, 0]
click at [329, 162] on input "checkbox" at bounding box center [333, 163] width 8 height 8
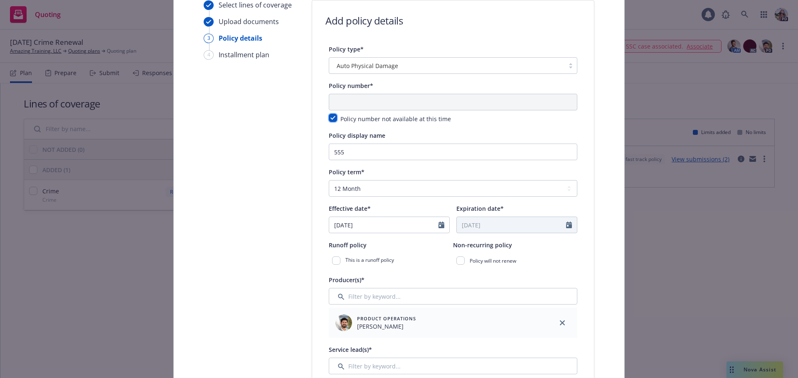
scroll to position [88, 0]
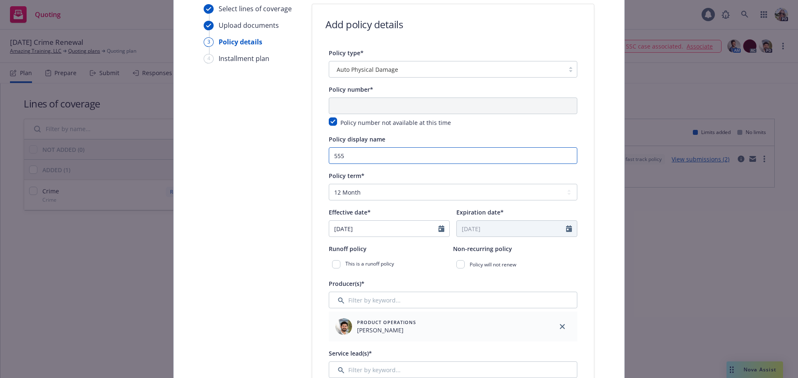
drag, startPoint x: 346, startPoint y: 158, endPoint x: 307, endPoint y: 151, distance: 39.7
click at [329, 117] on div "Policy number not available at this time" at bounding box center [453, 113] width 248 height 30
drag, startPoint x: 350, startPoint y: 154, endPoint x: 336, endPoint y: 140, distance: 20.0
click at [350, 155] on input "555" at bounding box center [453, 155] width 248 height 17
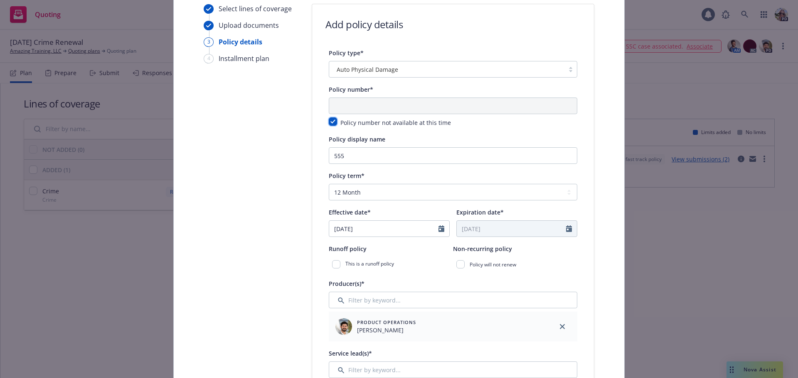
click at [329, 122] on input "checkbox" at bounding box center [333, 122] width 8 height 8
checkbox input "false"
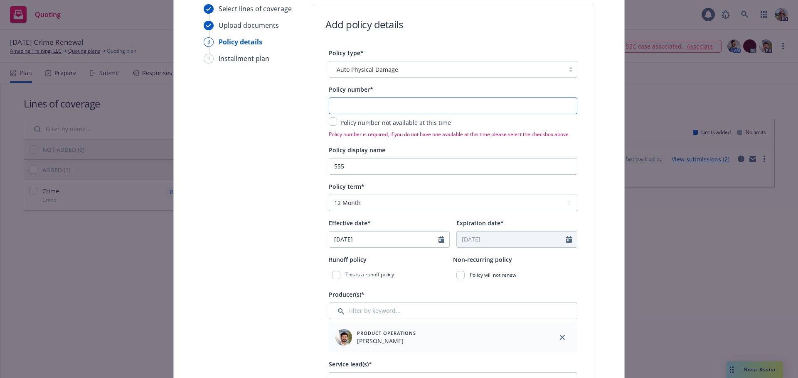
click at [336, 108] on input "text" at bounding box center [453, 106] width 248 height 17
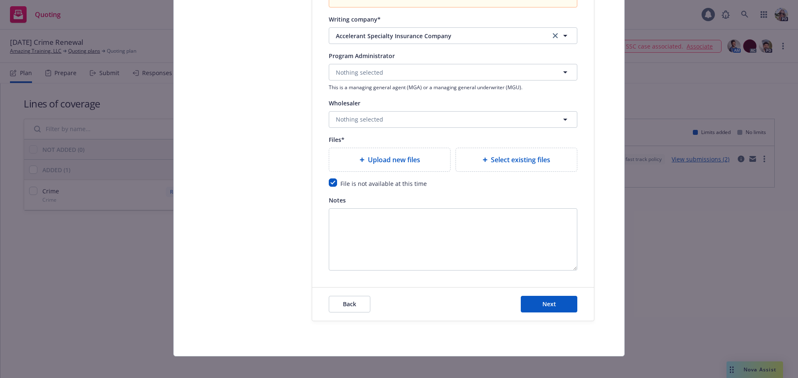
scroll to position [991, 0]
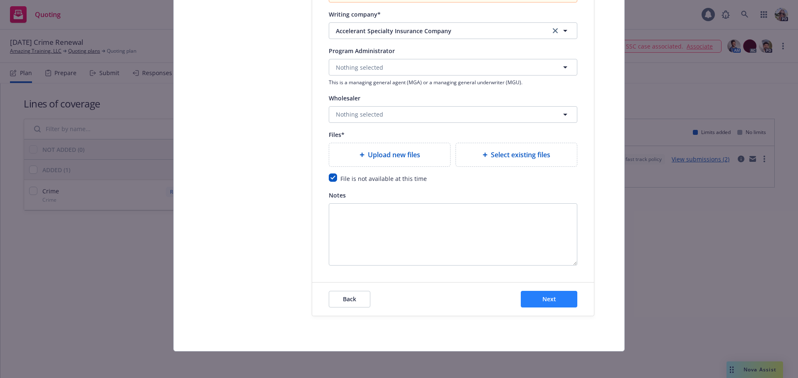
type input "555"
click at [545, 301] on span "Next" at bounding box center [549, 299] width 14 height 8
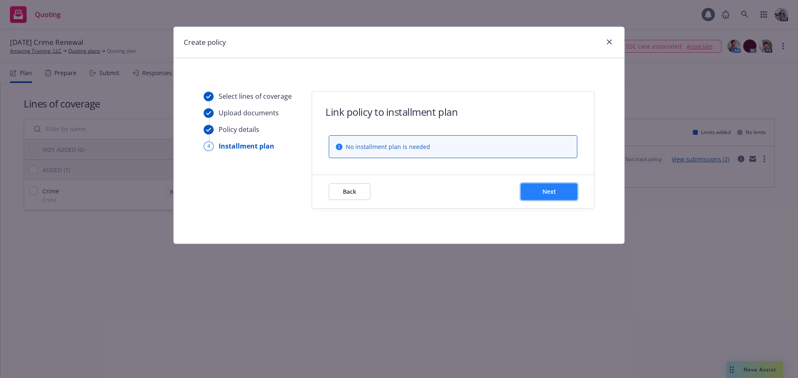
click at [538, 191] on button "Next" at bounding box center [548, 192] width 56 height 17
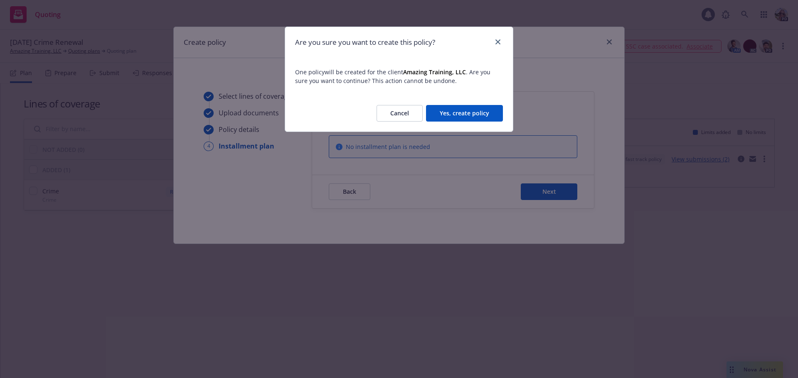
click at [479, 113] on button "Yes, create policy" at bounding box center [464, 113] width 77 height 17
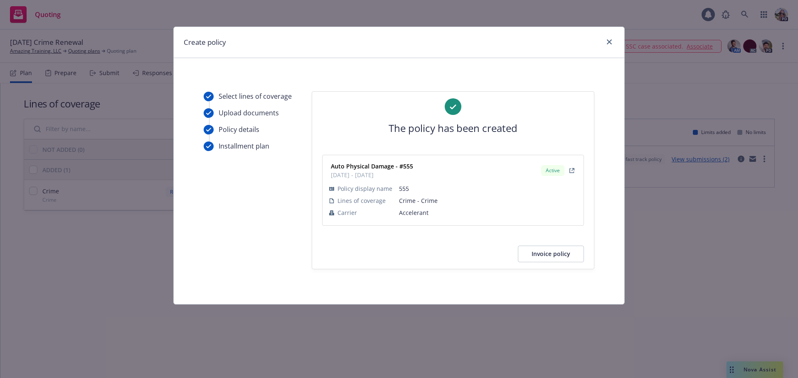
click at [616, 42] on div "Create policy" at bounding box center [399, 42] width 450 height 31
click at [610, 42] on icon "close" at bounding box center [608, 41] width 5 height 5
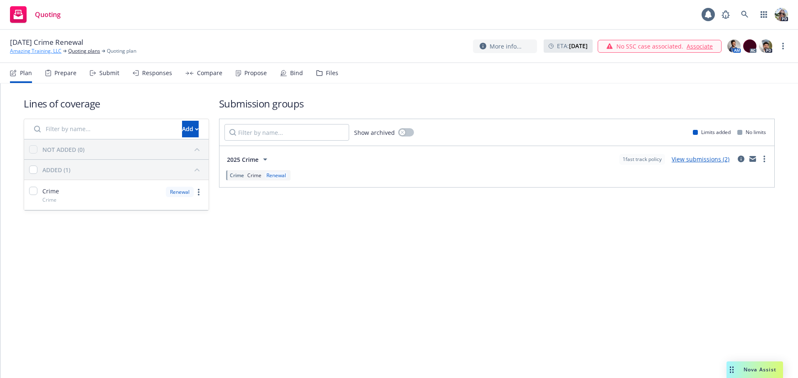
click at [17, 49] on link "Amazing Training, LLC" at bounding box center [36, 50] width 52 height 7
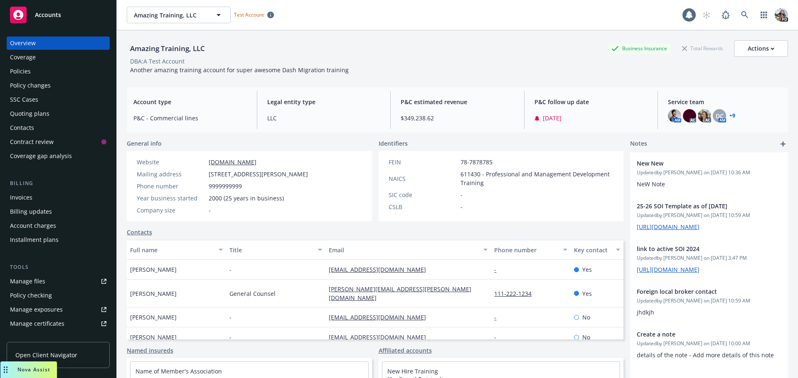
click at [30, 198] on div "Invoices" at bounding box center [21, 197] width 22 height 13
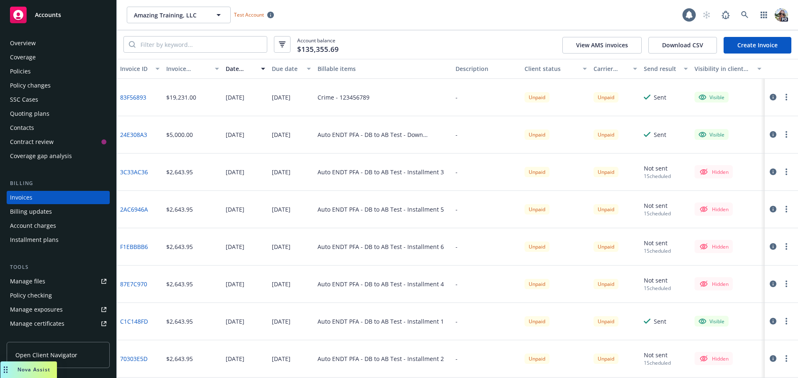
click at [744, 42] on link "Create Invoice" at bounding box center [757, 45] width 68 height 17
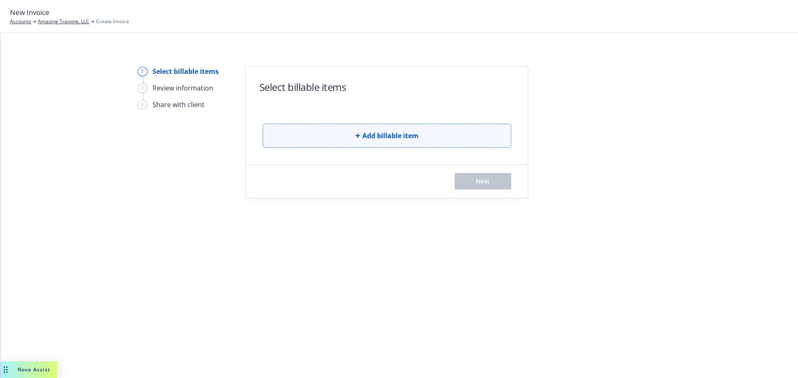
click at [322, 135] on button "Add billable item" at bounding box center [387, 136] width 248 height 24
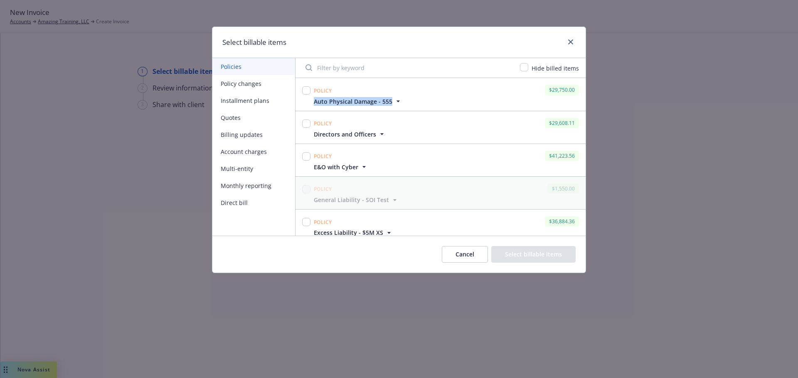
drag, startPoint x: 407, startPoint y: 104, endPoint x: 397, endPoint y: 99, distance: 11.5
click at [321, 103] on div "Auto Physical Damage - 555" at bounding box center [446, 101] width 268 height 9
click at [307, 90] on input "checkbox" at bounding box center [306, 90] width 8 height 8
checkbox input "true"
click at [534, 255] on button "Select billable items" at bounding box center [533, 254] width 84 height 17
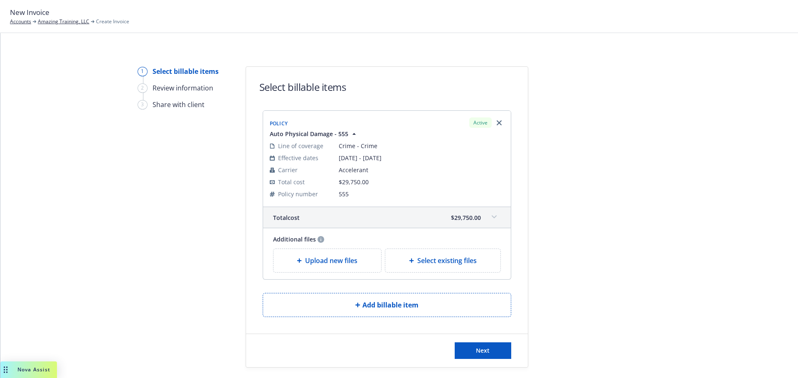
click at [488, 219] on span at bounding box center [493, 217] width 13 height 13
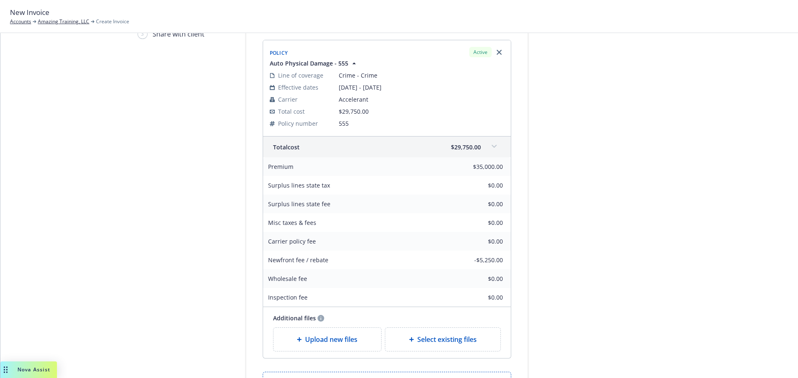
scroll to position [83, 0]
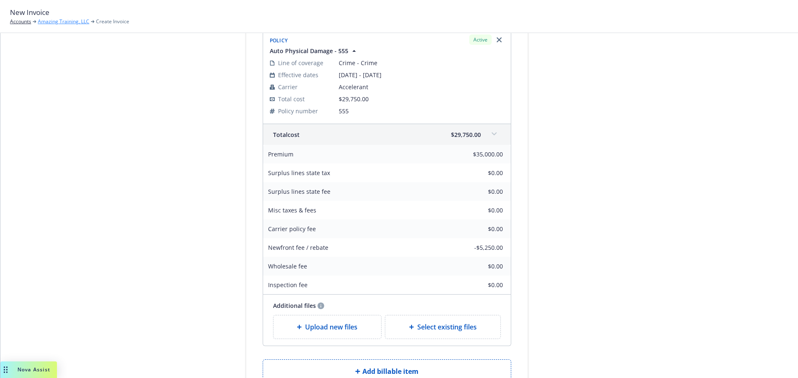
click at [47, 21] on link "Amazing Training, LLC" at bounding box center [64, 21] width 52 height 7
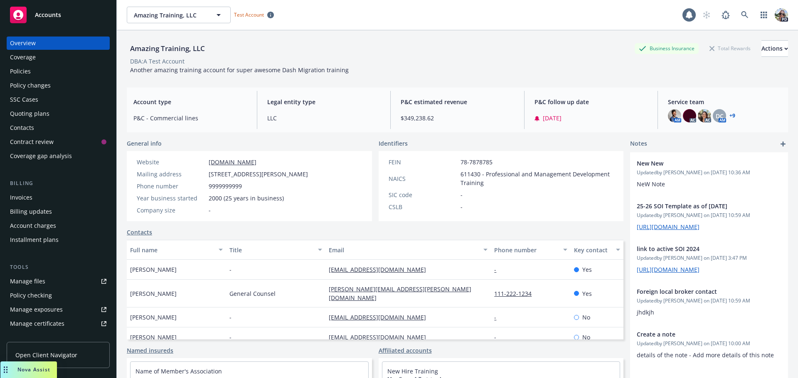
click at [22, 226] on div "Account charges" at bounding box center [33, 225] width 46 height 13
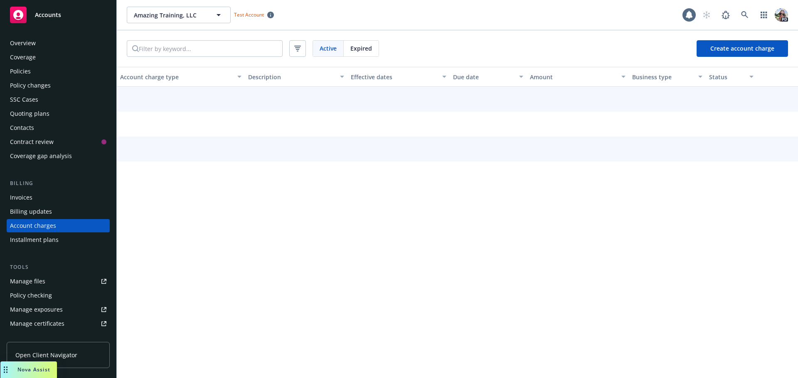
scroll to position [24, 0]
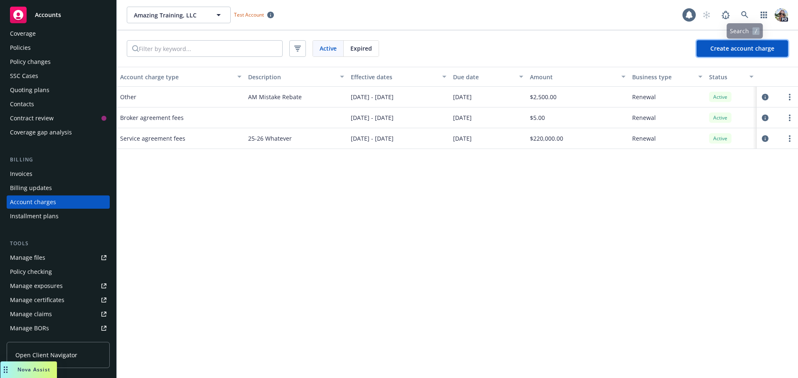
click at [733, 46] on span "Create account charge" at bounding box center [742, 48] width 64 height 8
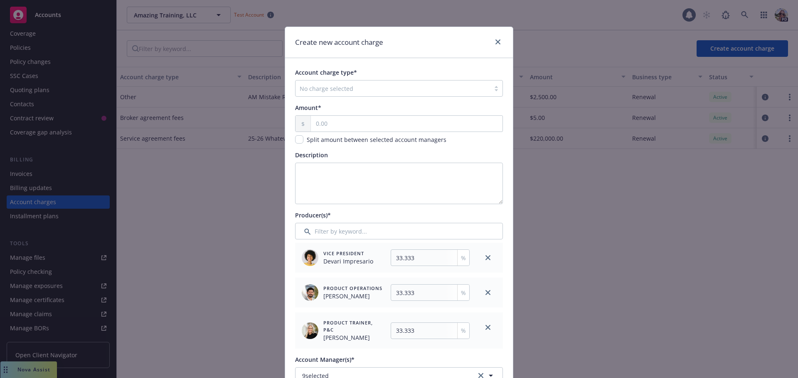
click at [303, 91] on div at bounding box center [392, 88] width 186 height 10
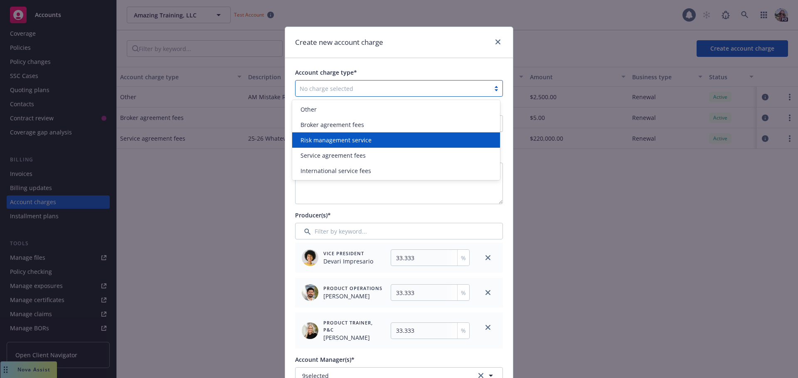
click at [327, 145] on div "Risk management service" at bounding box center [396, 140] width 208 height 15
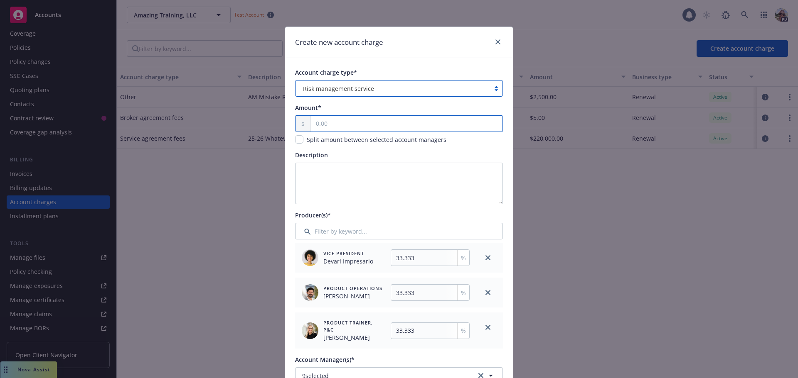
click at [331, 124] on input "text" at bounding box center [406, 124] width 191 height 16
type input "50.00"
type input "16.67"
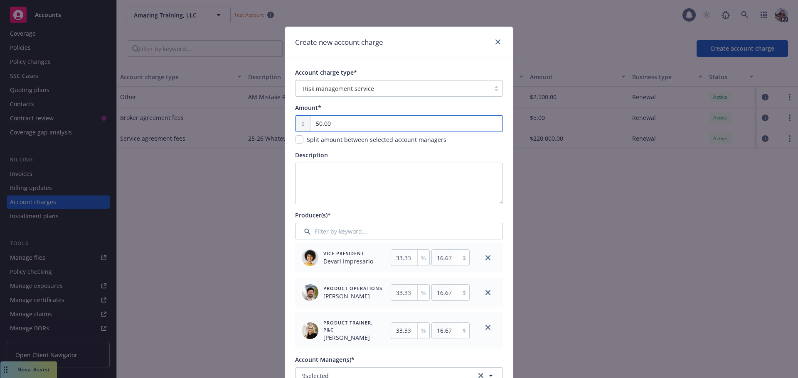
type input "500.00"
type input "166.67"
type input "5,000.00"
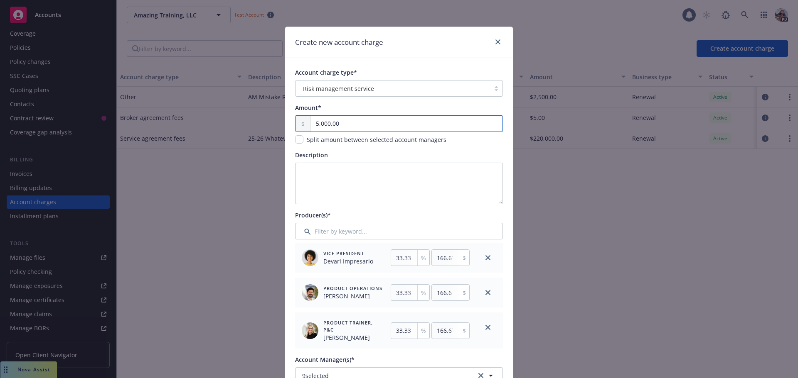
type input "1666.65"
type input "5,000.00"
drag, startPoint x: 446, startPoint y: 138, endPoint x: 299, endPoint y: 140, distance: 146.6
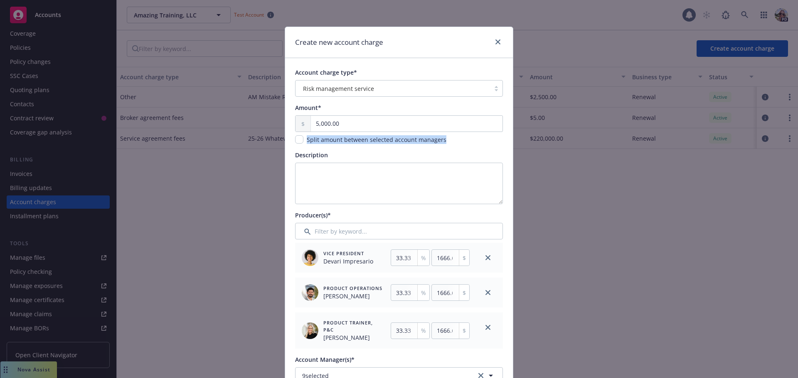
click at [299, 140] on div "Split amount between selected account managers" at bounding box center [399, 139] width 208 height 9
click at [316, 167] on textarea "Description" at bounding box center [399, 184] width 208 height 42
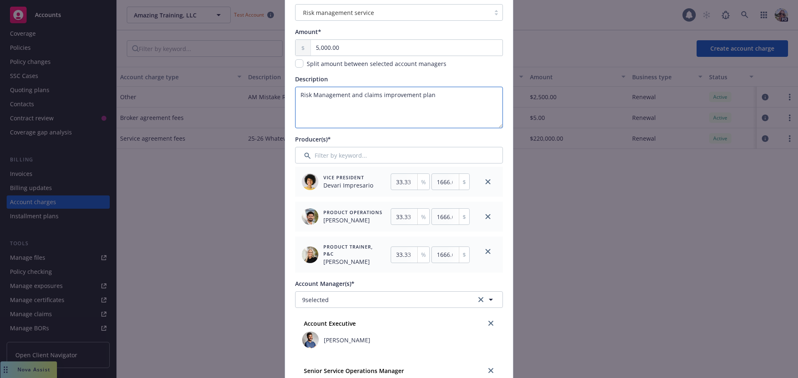
scroll to position [83, 0]
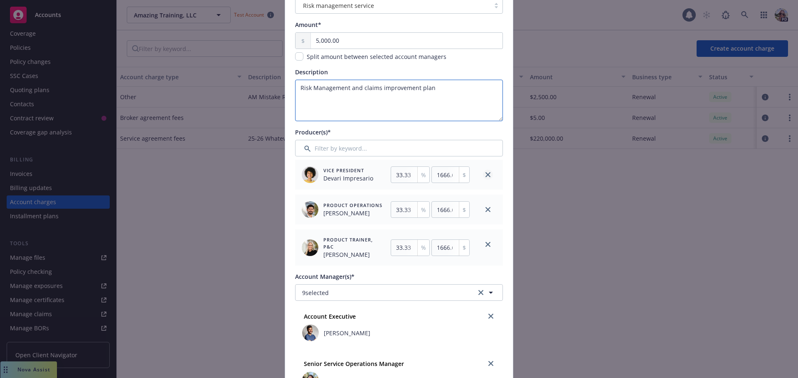
type textarea "Risk Management and claims improvement plan"
click at [485, 173] on icon "close" at bounding box center [487, 174] width 5 height 5
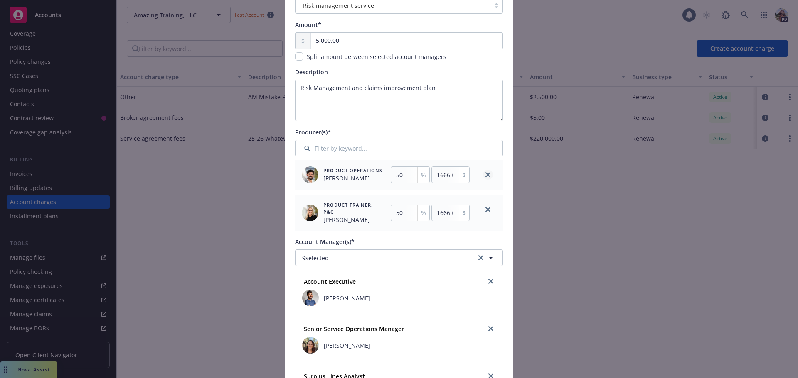
type input "50"
click at [485, 173] on icon "close" at bounding box center [487, 174] width 5 height 5
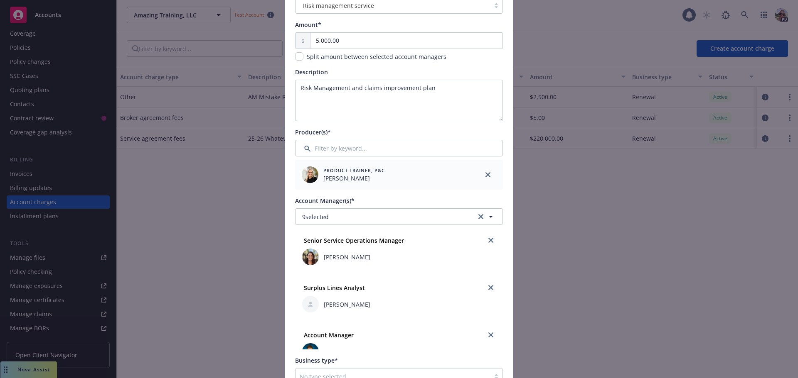
scroll to position [0, 0]
click at [488, 287] on icon "close" at bounding box center [490, 287] width 5 height 5
click at [488, 289] on icon "close" at bounding box center [490, 287] width 5 height 5
click at [486, 291] on link "close" at bounding box center [491, 288] width 10 height 10
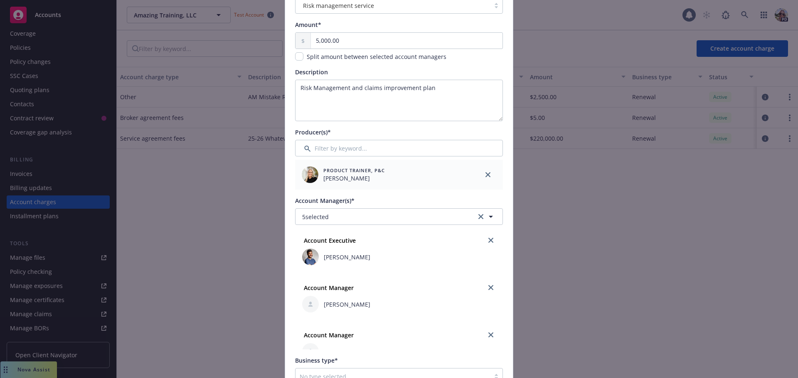
click at [486, 291] on link "close" at bounding box center [491, 288] width 10 height 10
click at [484, 291] on div at bounding box center [490, 287] width 13 height 13
click at [488, 290] on icon "close" at bounding box center [490, 287] width 5 height 5
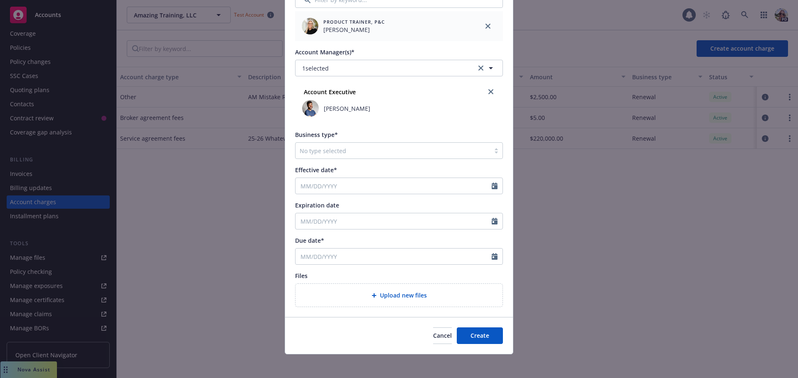
scroll to position [235, 0]
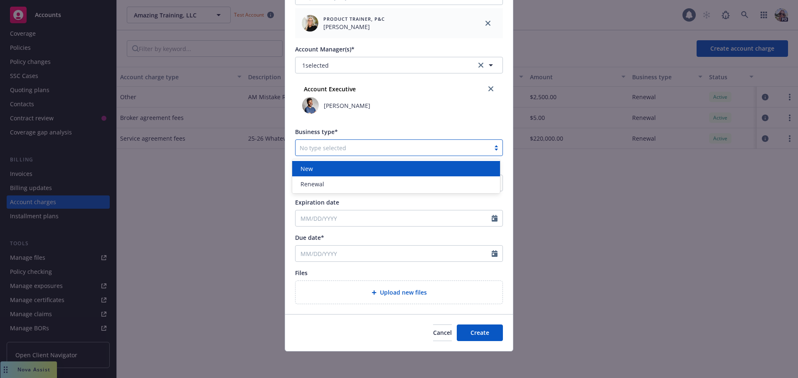
click at [314, 152] on div at bounding box center [392, 148] width 186 height 10
click at [303, 170] on span "New" at bounding box center [306, 168] width 12 height 9
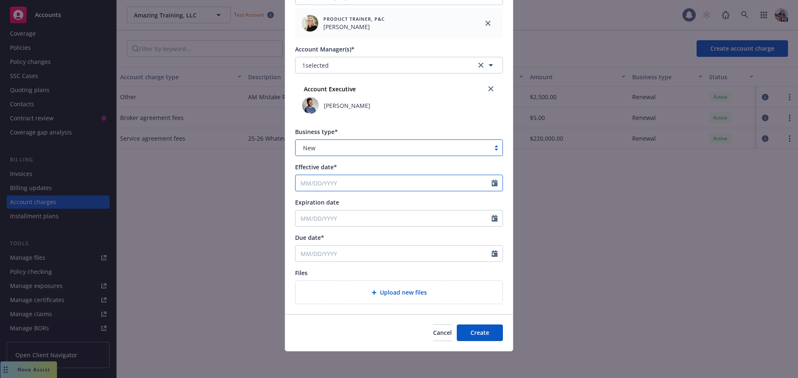
click at [306, 186] on input "Effective date*" at bounding box center [393, 183] width 196 height 16
select select "9"
type input "09/01/2025"
type input "09/01/2026"
click at [385, 167] on div "Effective date*" at bounding box center [399, 167] width 208 height 9
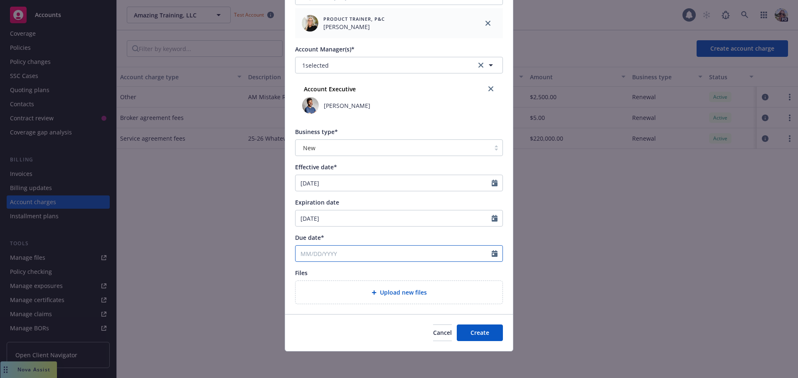
select select "9"
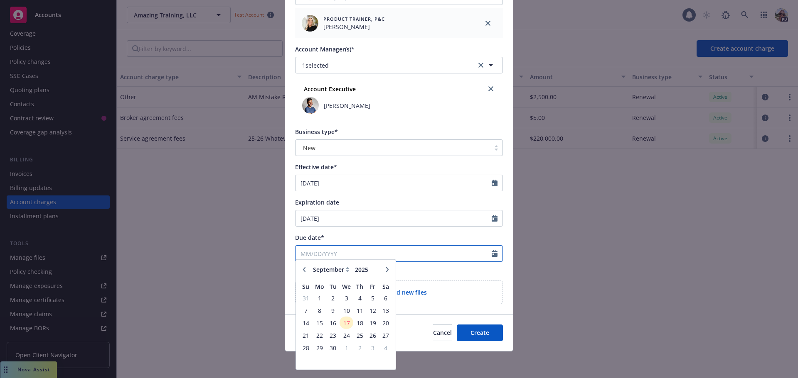
click at [298, 258] on input "Due date*" at bounding box center [393, 254] width 196 height 16
type input "[DATE]"
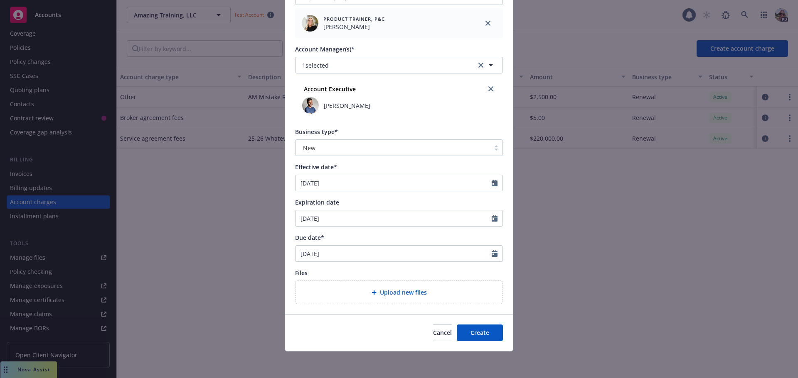
click at [469, 272] on div "Files" at bounding box center [399, 273] width 208 height 9
click at [472, 330] on span "Create" at bounding box center [479, 333] width 19 height 8
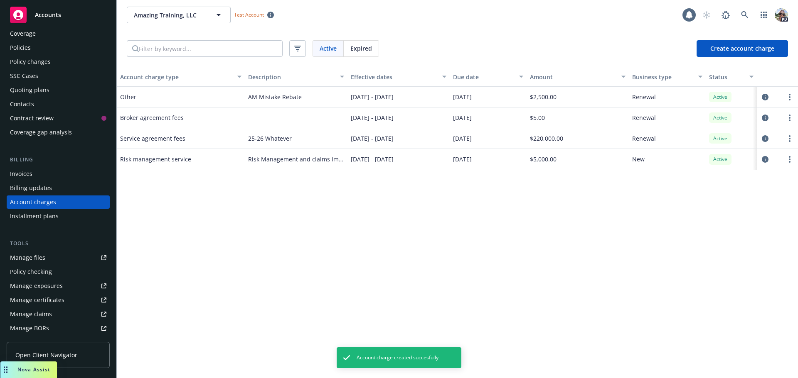
drag, startPoint x: 141, startPoint y: 97, endPoint x: 245, endPoint y: 138, distance: 111.3
click at [428, 95] on div "Other AM Mistake Rebate 12/09/2024 - 12/09/2025 12/09/2024 $2,500.00 Renewal Ac…" at bounding box center [457, 97] width 681 height 21
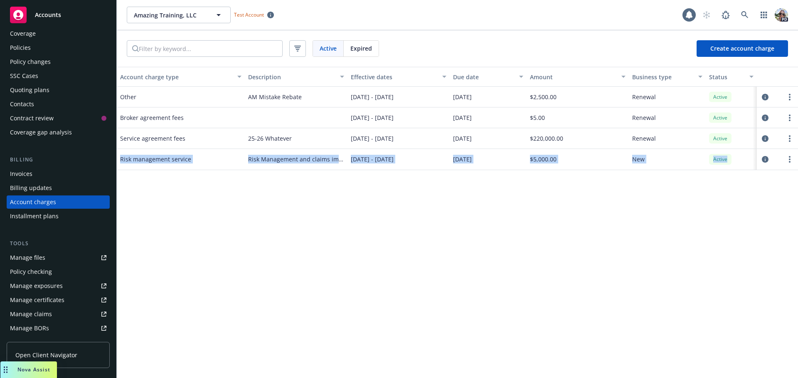
drag, startPoint x: 153, startPoint y: 157, endPoint x: 731, endPoint y: 159, distance: 578.2
click at [22, 170] on div "Invoices" at bounding box center [21, 173] width 22 height 13
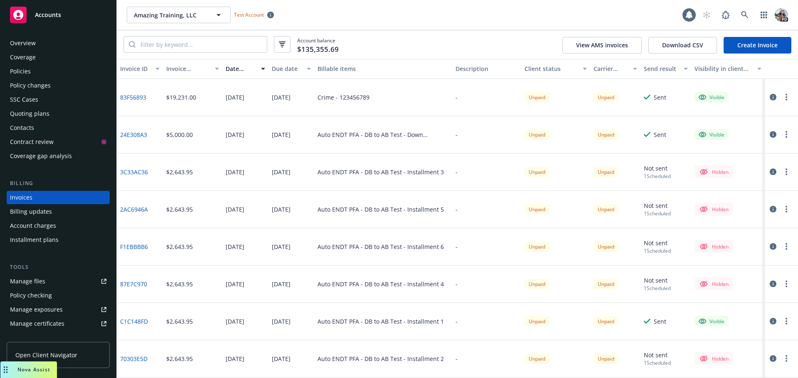
click at [737, 45] on link "Create Invoice" at bounding box center [757, 45] width 68 height 17
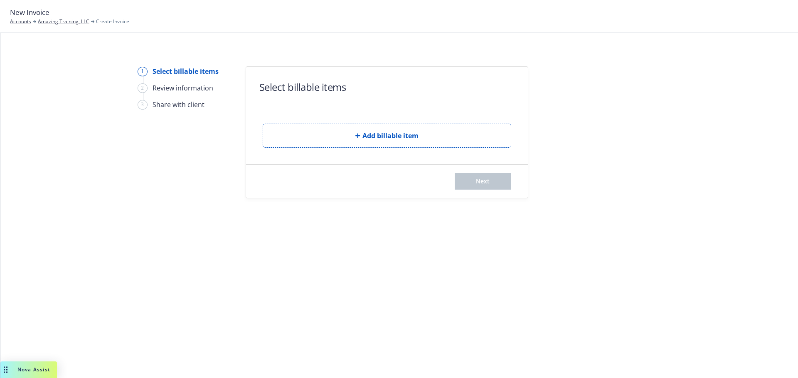
click at [295, 132] on button "Add billable item" at bounding box center [387, 136] width 248 height 24
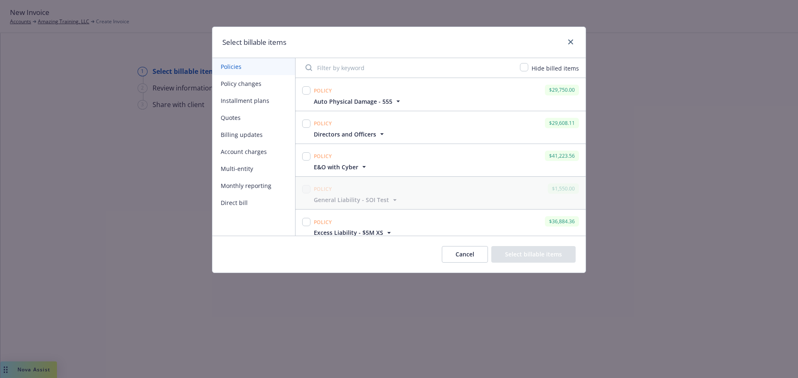
click at [237, 152] on button "Account charges" at bounding box center [253, 151] width 83 height 17
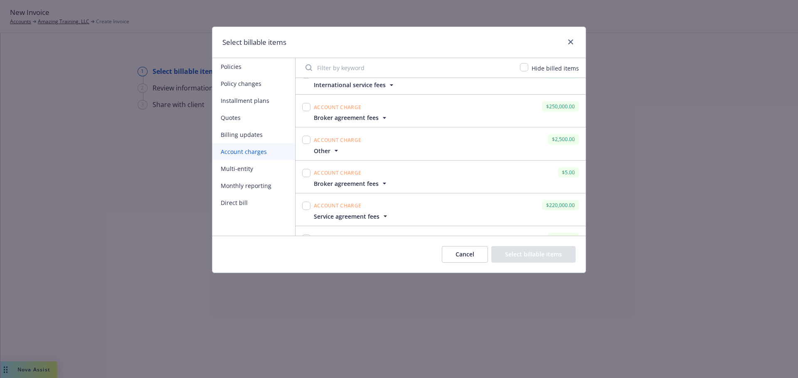
scroll to position [204, 0]
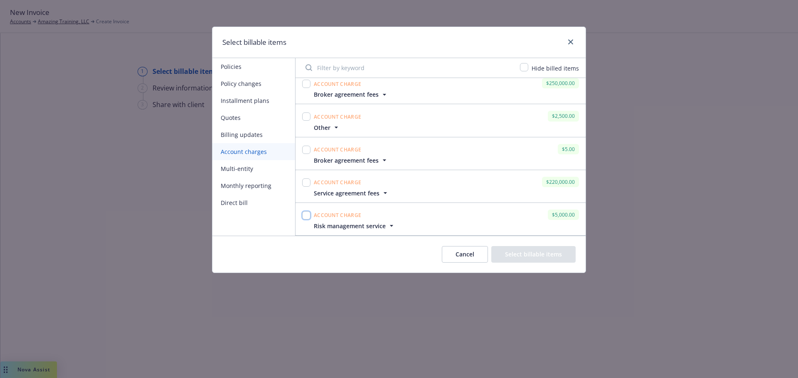
click at [308, 216] on input "checkbox" at bounding box center [306, 215] width 8 height 8
checkbox input "true"
click at [569, 39] on link "close" at bounding box center [570, 42] width 10 height 10
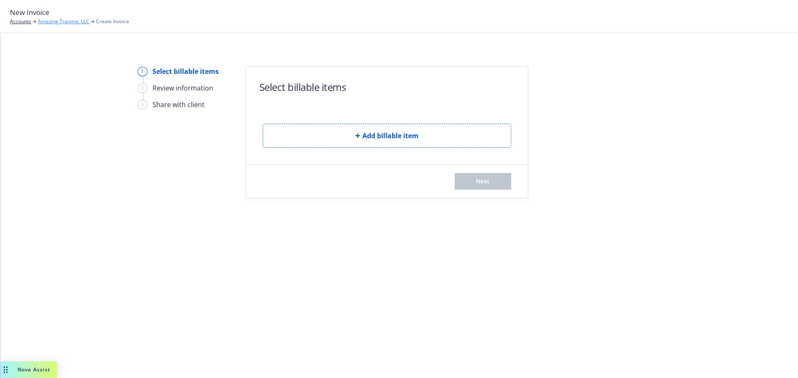
click at [64, 21] on link "Amazing Training, LLC" at bounding box center [64, 21] width 52 height 7
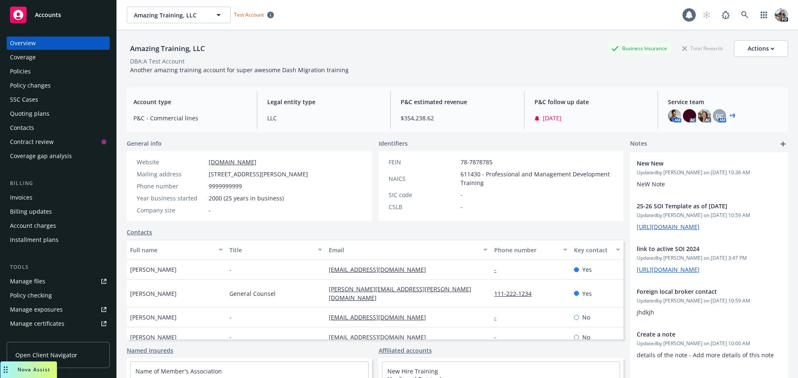
click at [17, 226] on div "Account charges" at bounding box center [33, 225] width 46 height 13
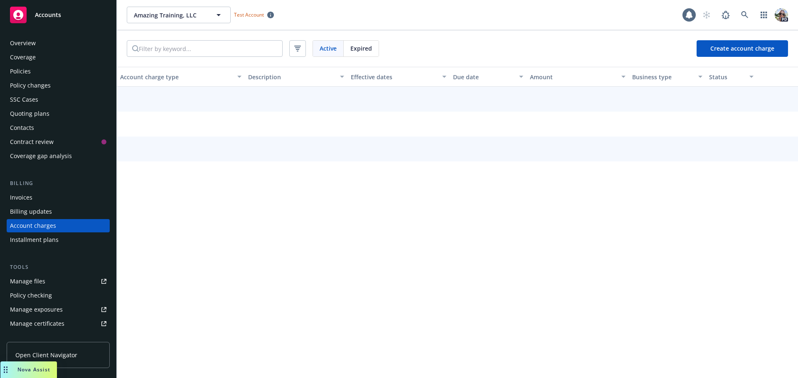
scroll to position [24, 0]
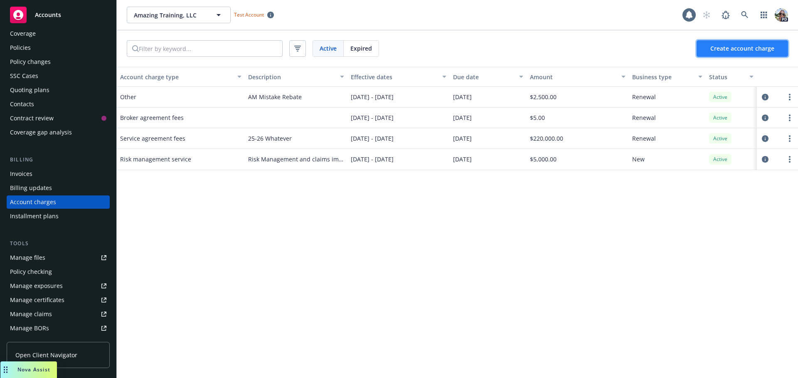
click at [710, 44] on button "Create account charge" at bounding box center [741, 48] width 91 height 17
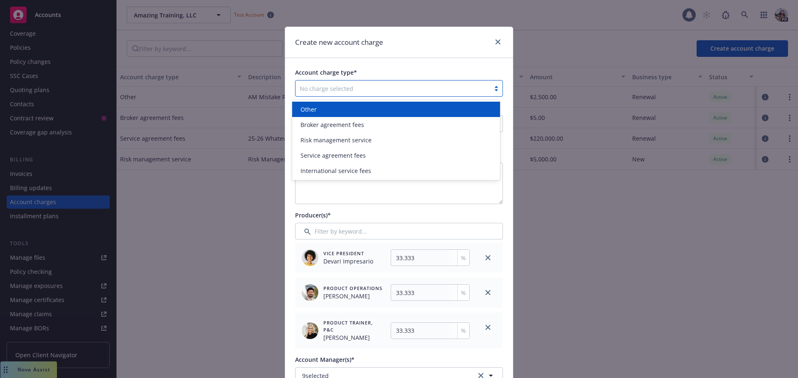
click at [360, 86] on div at bounding box center [392, 88] width 186 height 10
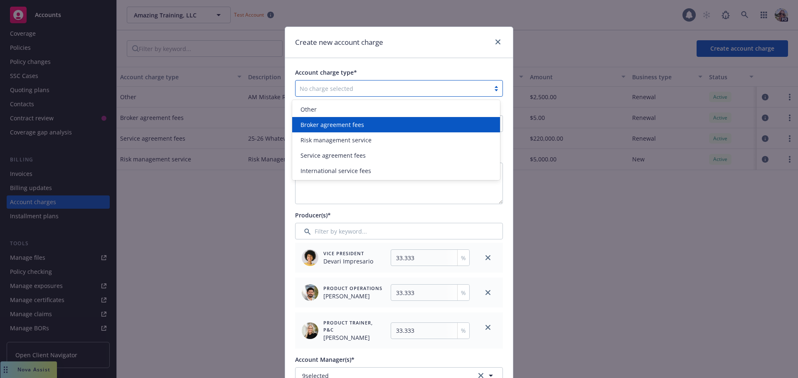
click at [338, 122] on span "Broker agreement fees" at bounding box center [332, 124] width 64 height 9
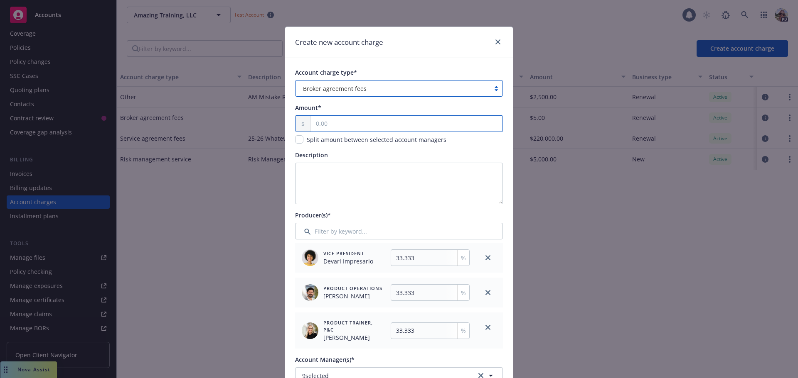
drag, startPoint x: 337, startPoint y: 122, endPoint x: 339, endPoint y: 117, distance: 5.0
click at [337, 120] on input "text" at bounding box center [406, 124] width 191 height 16
type input "500.00"
type input "166.67"
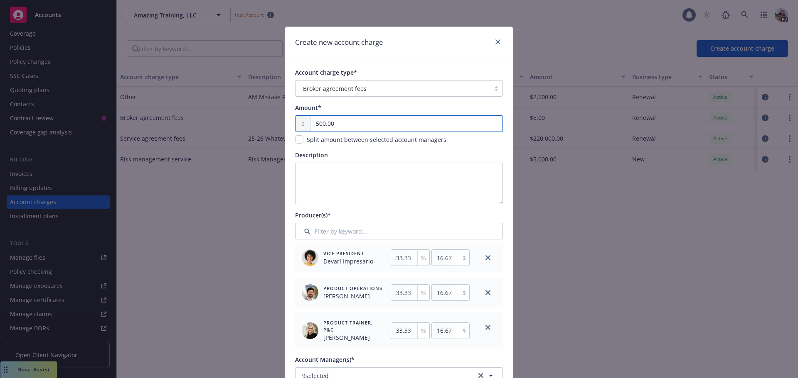
type input "166.67"
type input "5,000.00"
type input "1666.65"
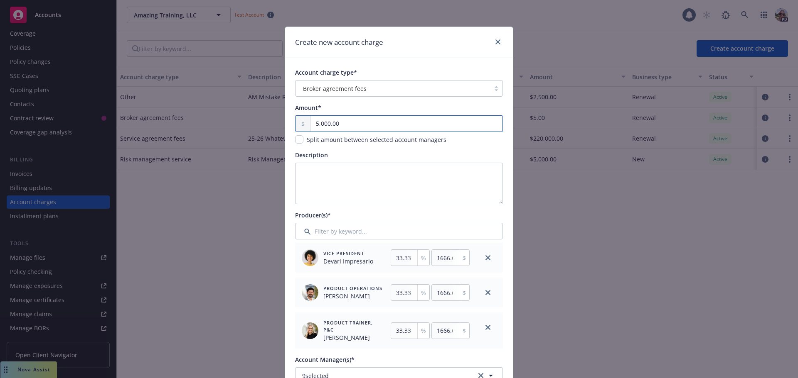
type input "50,000.00"
type input "16666.5"
type input "50,000.00"
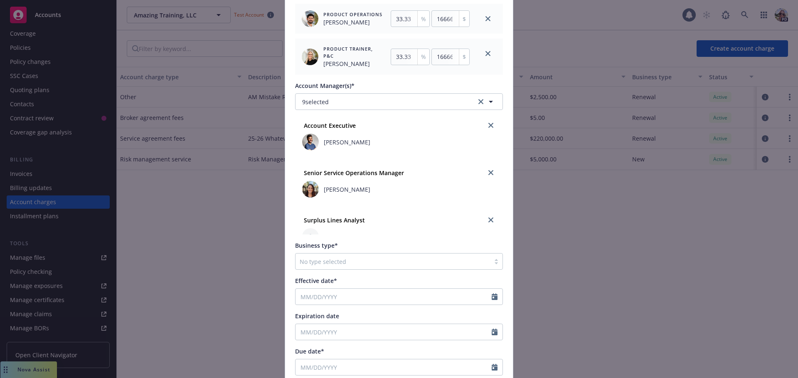
scroll to position [291, 0]
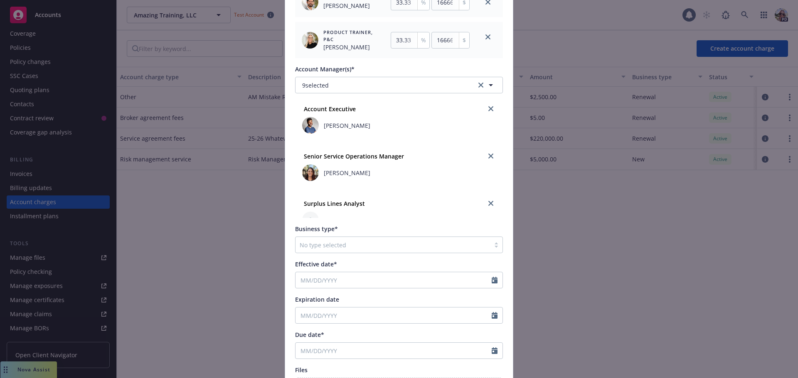
click at [318, 243] on div at bounding box center [392, 245] width 186 height 10
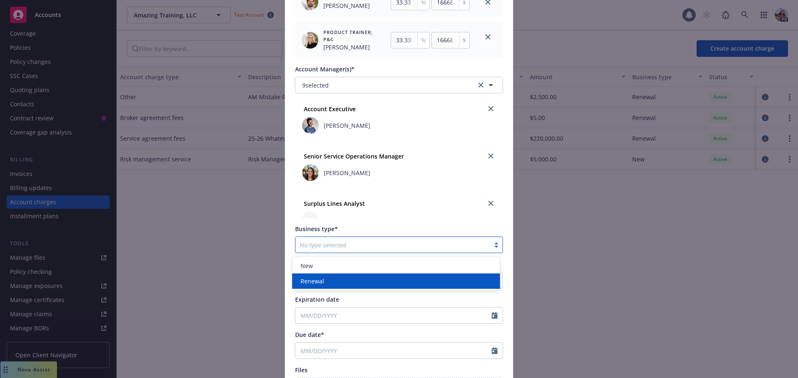
click at [308, 282] on span "Renewal" at bounding box center [312, 281] width 24 height 9
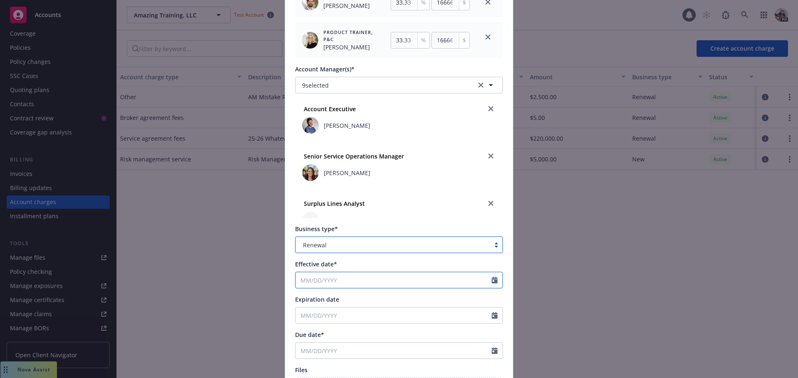
select select "9"
click at [308, 280] on input "Effective date*" at bounding box center [393, 280] width 196 height 16
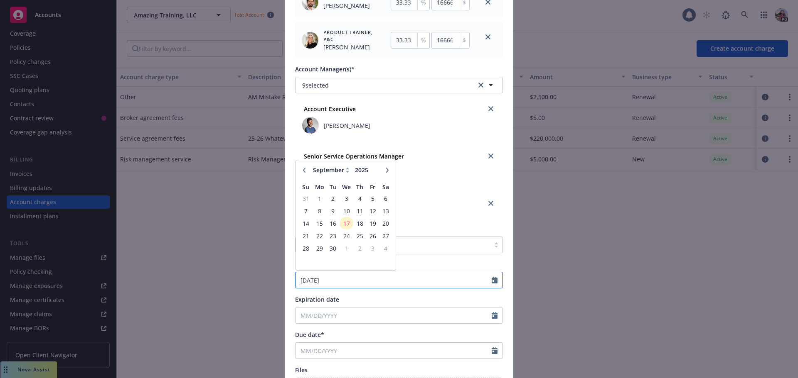
type input "[DATE]"
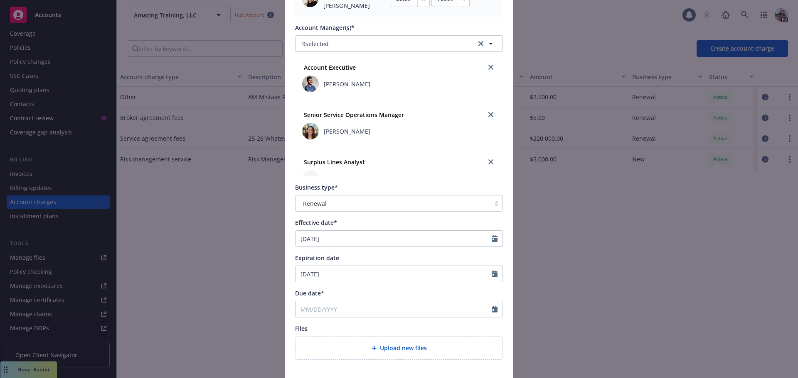
click at [433, 291] on div "Due date*" at bounding box center [399, 293] width 208 height 9
click at [324, 311] on input "Due date*" at bounding box center [393, 310] width 196 height 16
select select "9"
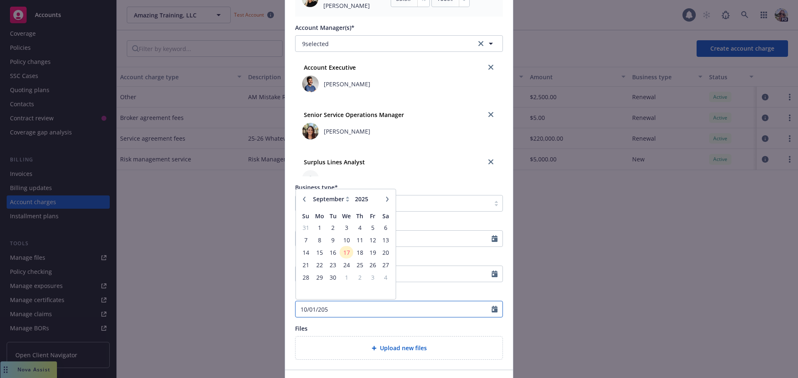
type input "10/01/205"
click at [342, 280] on span "1" at bounding box center [346, 277] width 12 height 10
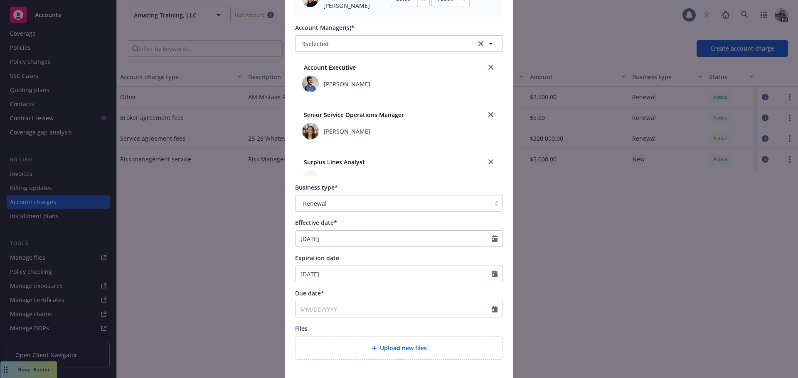
type input "[DATE]"
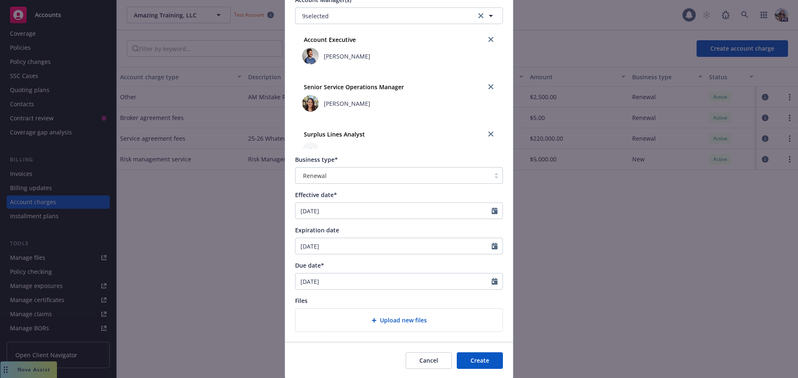
scroll to position [388, 0]
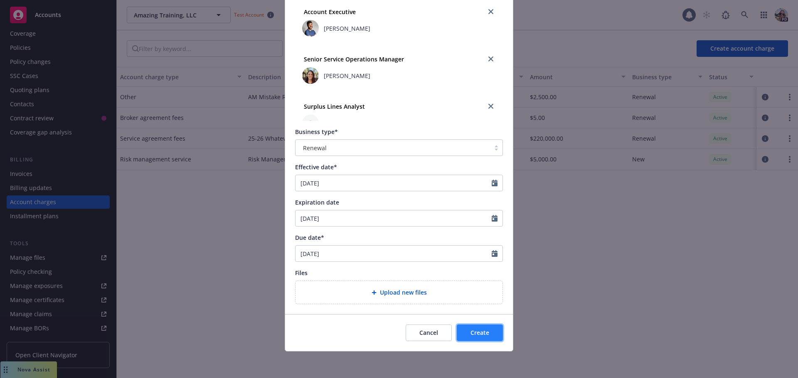
click at [484, 336] on span "Create" at bounding box center [479, 333] width 19 height 8
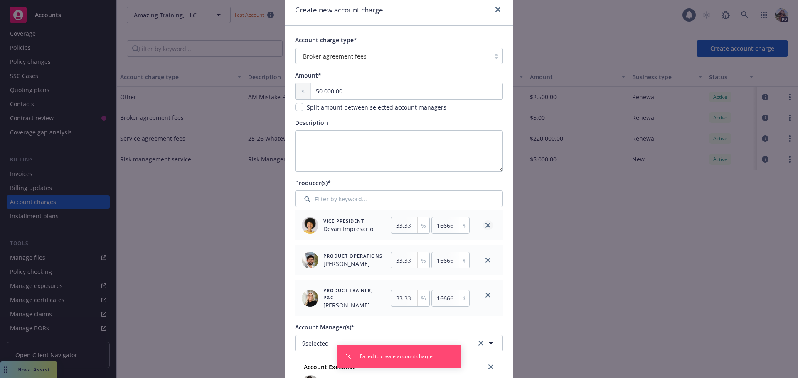
scroll to position [42, 0]
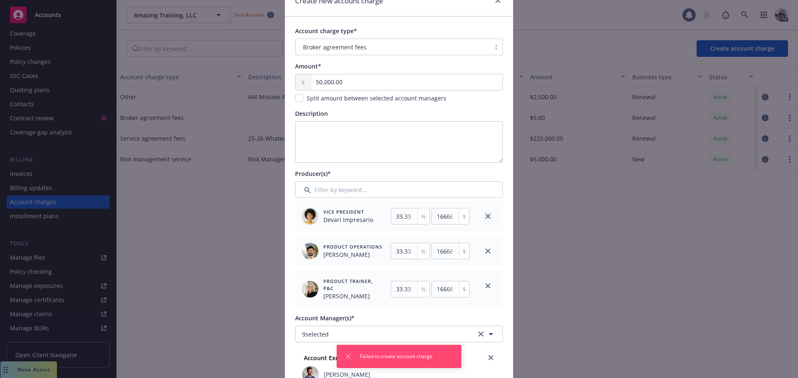
click at [485, 214] on icon "close" at bounding box center [487, 216] width 5 height 5
type input "50"
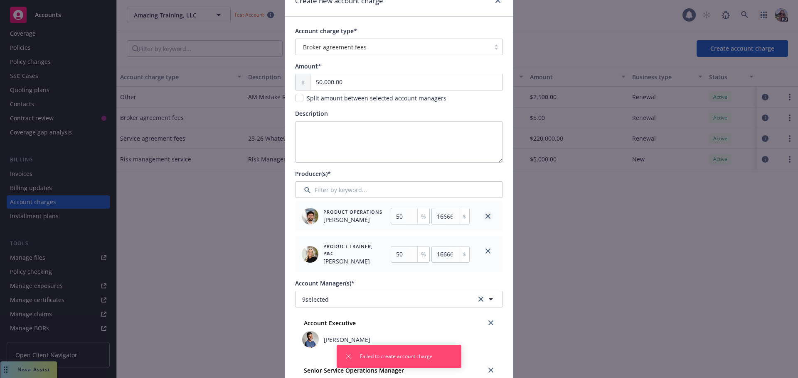
click at [483, 211] on link "close" at bounding box center [488, 216] width 10 height 10
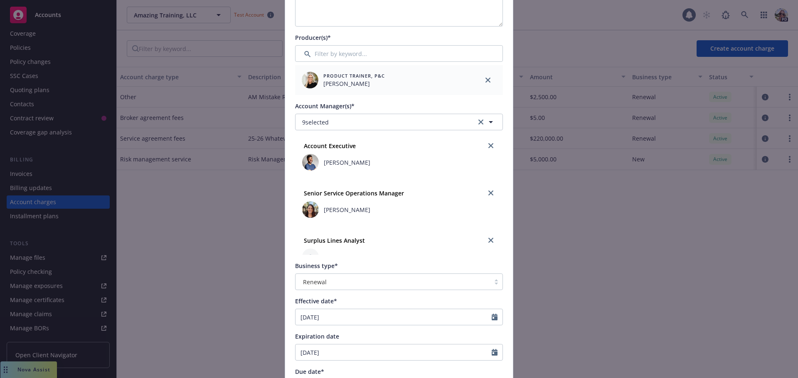
scroll to position [208, 0]
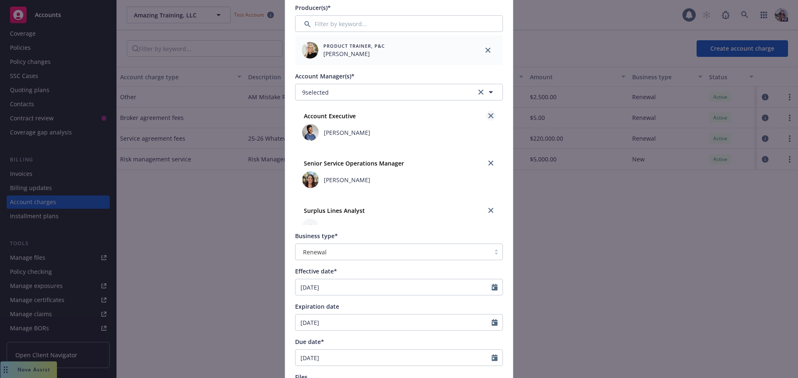
click at [488, 116] on icon "close" at bounding box center [490, 115] width 5 height 5
click at [486, 116] on link "close" at bounding box center [491, 116] width 10 height 10
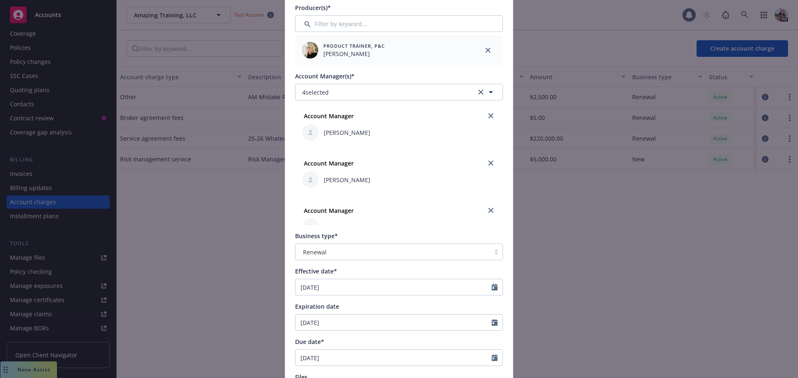
click at [486, 116] on link "close" at bounding box center [491, 116] width 10 height 10
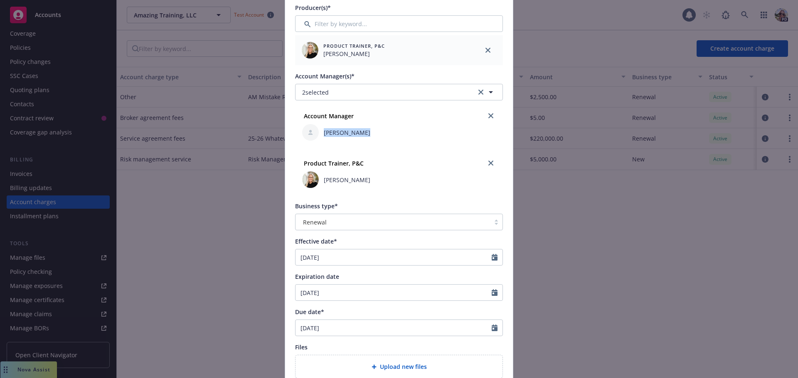
click at [478, 116] on div "Account Manager" at bounding box center [398, 115] width 197 height 13
click at [486, 113] on link "close" at bounding box center [491, 116] width 10 height 10
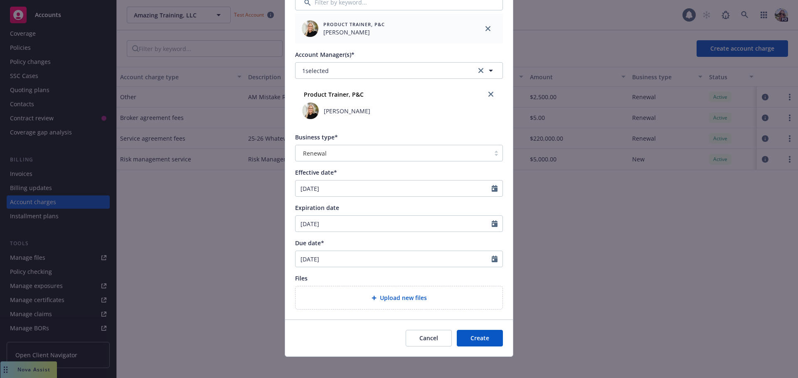
scroll to position [235, 0]
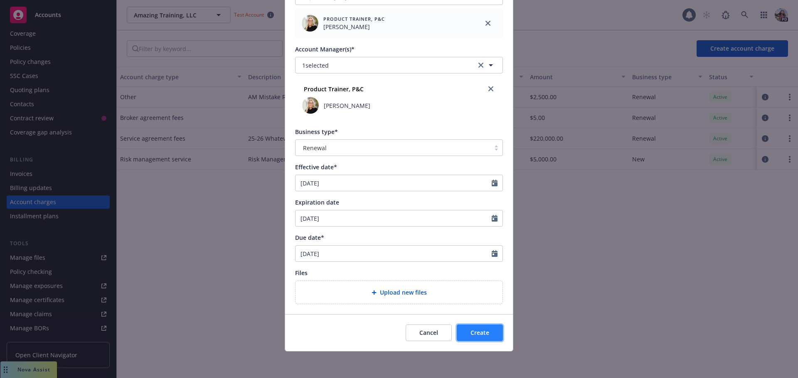
click at [485, 332] on span "Create" at bounding box center [479, 333] width 19 height 8
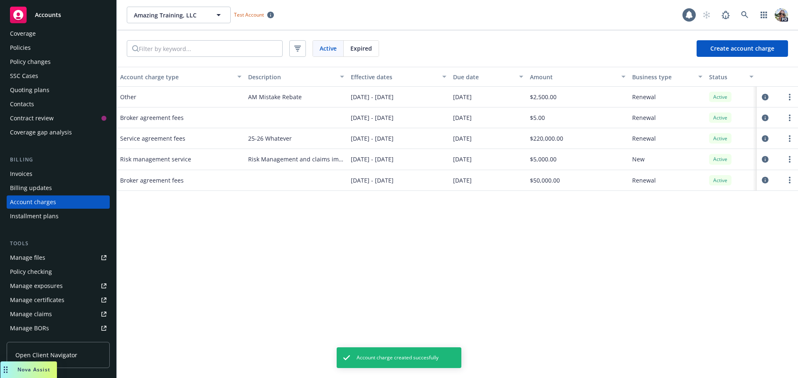
drag, startPoint x: 133, startPoint y: 180, endPoint x: 328, endPoint y: 173, distance: 195.0
click at [387, 175] on div "Broker agreement fees [DATE] - [DATE] [DATE] $50,000.00 Renewal Active" at bounding box center [457, 180] width 681 height 21
click at [768, 179] on icon "circleInformation" at bounding box center [764, 180] width 7 height 7
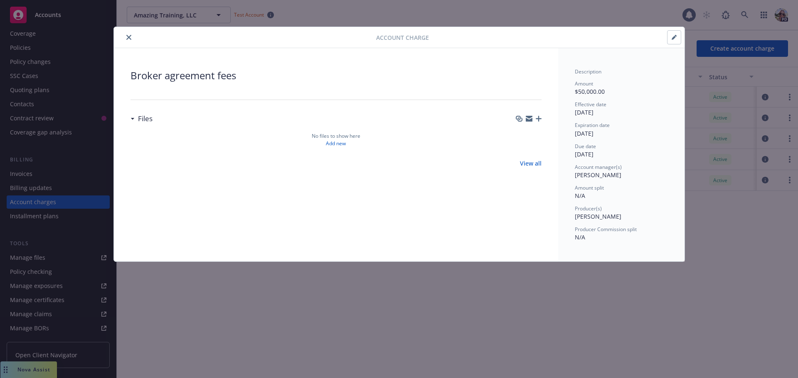
click at [673, 34] on button "button" at bounding box center [673, 37] width 13 height 13
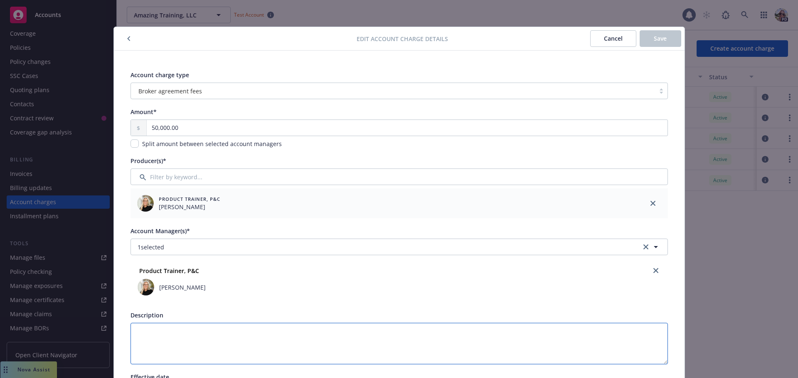
drag, startPoint x: 187, startPoint y: 341, endPoint x: 187, endPoint y: 336, distance: 4.6
click at [187, 339] on textarea "Description" at bounding box center [398, 344] width 537 height 42
type textarea "F"
type textarea "Fi"
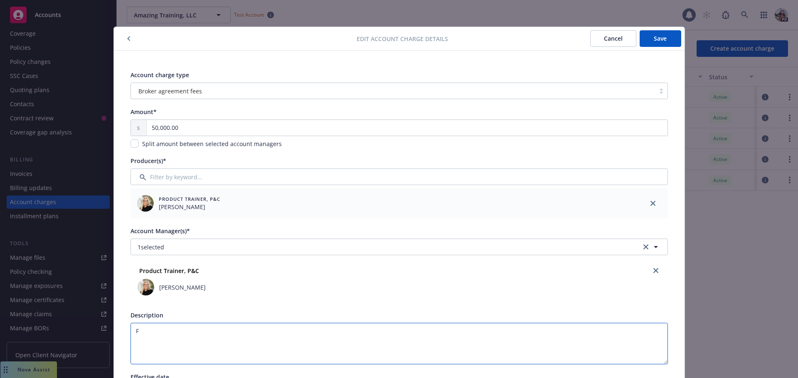
type textarea "Fi"
type textarea "Fir"
type textarea "Firs"
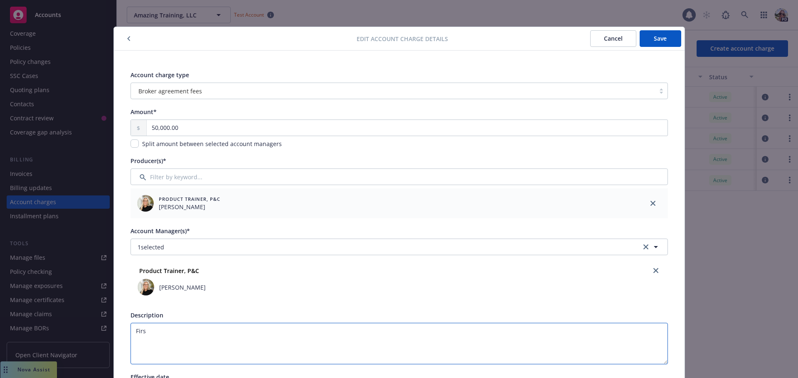
type textarea "First"
type textarea "First I"
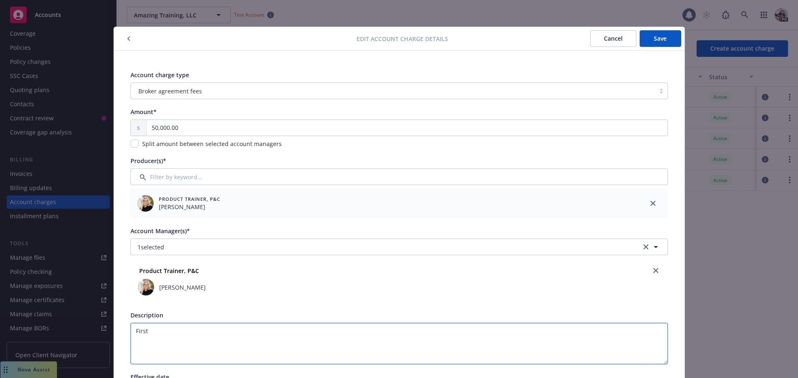
type textarea "First I"
type textarea "First In"
type textarea "First Ins"
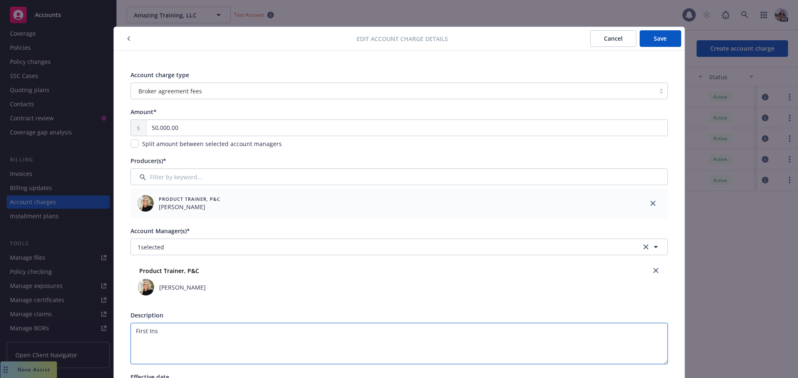
type textarea "First Inst"
type textarea "First Insta"
type textarea "First Instal"
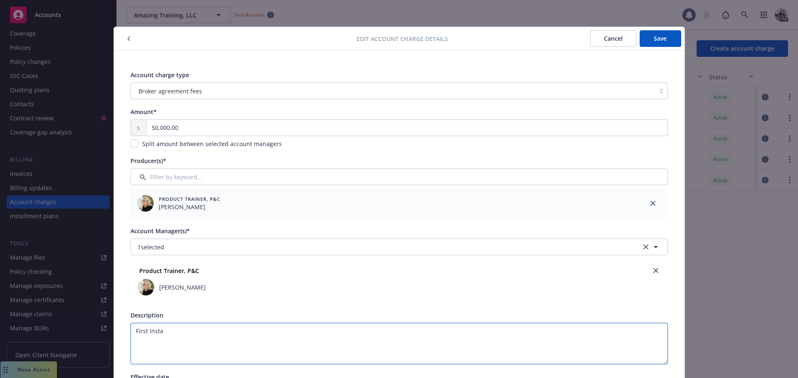
type textarea "First Instal"
type textarea "First Install"
type textarea "First Installm"
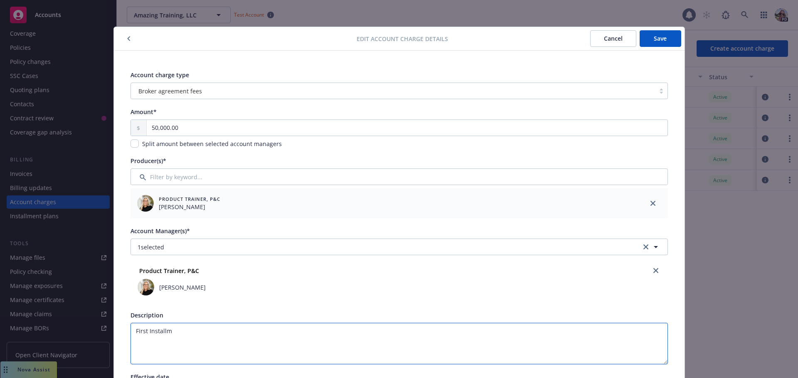
type textarea "First Installme"
type textarea "First Installmen"
type textarea "First Installment"
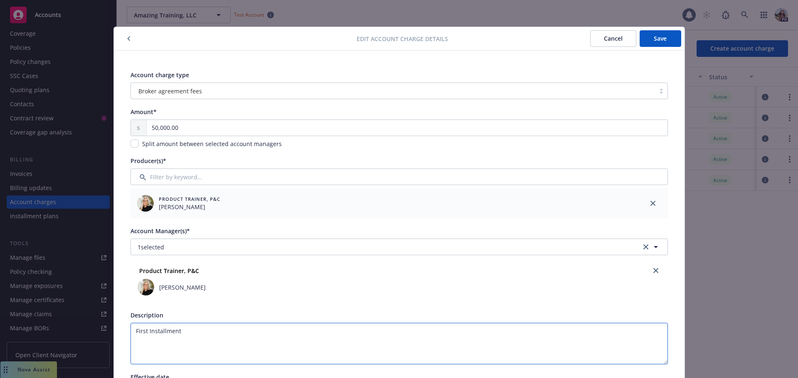
type textarea "First Installment"
click at [643, 31] on div "Edit account charge details Cancel Save" at bounding box center [399, 39] width 570 height 24
click at [646, 41] on button "Save" at bounding box center [660, 38] width 42 height 17
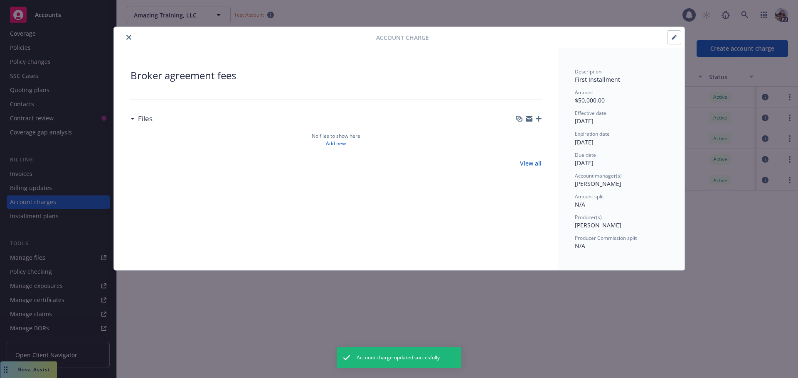
click at [129, 38] on icon "close" at bounding box center [128, 37] width 5 height 5
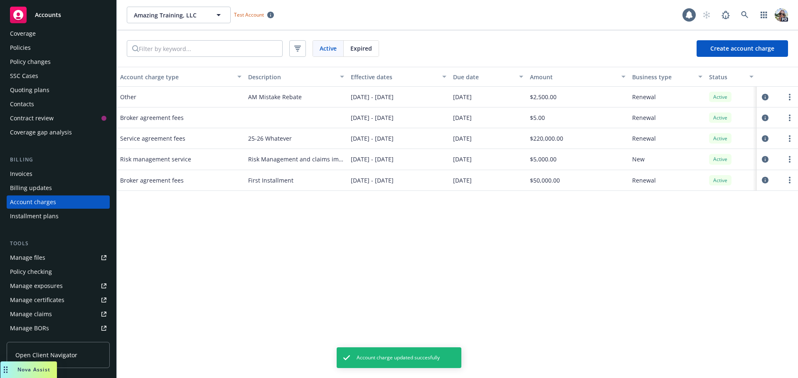
drag, startPoint x: 488, startPoint y: 182, endPoint x: 450, endPoint y: 180, distance: 38.3
click at [450, 180] on div "[DATE]" at bounding box center [487, 180] width 77 height 21
click at [34, 49] on div "Policies" at bounding box center [58, 47] width 96 height 13
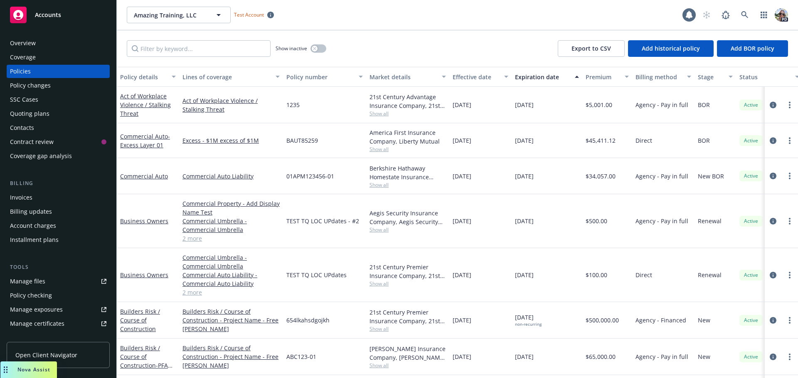
click at [37, 230] on div "Account charges" at bounding box center [33, 225] width 46 height 13
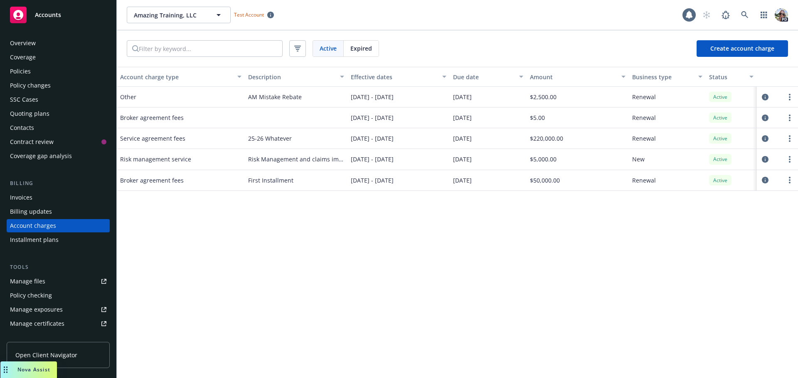
click at [17, 73] on div "Policies" at bounding box center [20, 71] width 21 height 13
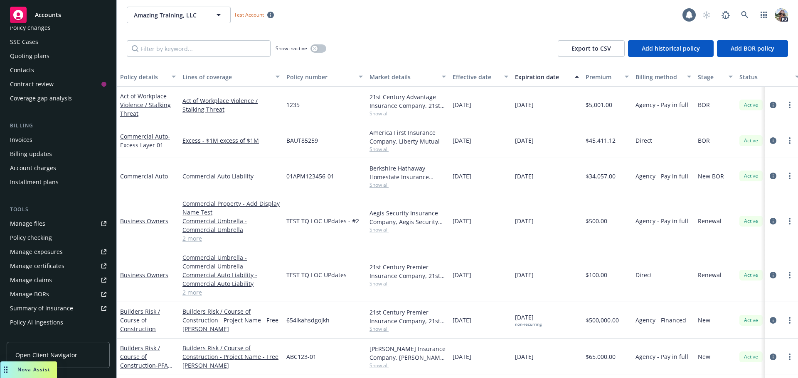
scroll to position [191, 0]
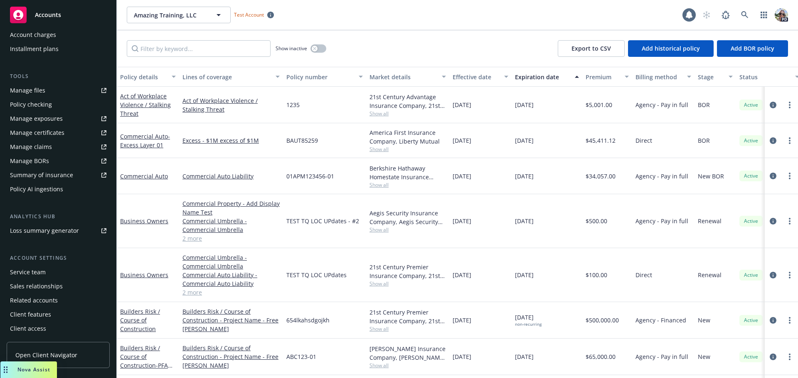
click at [25, 274] on div "Service team" at bounding box center [28, 272] width 36 height 13
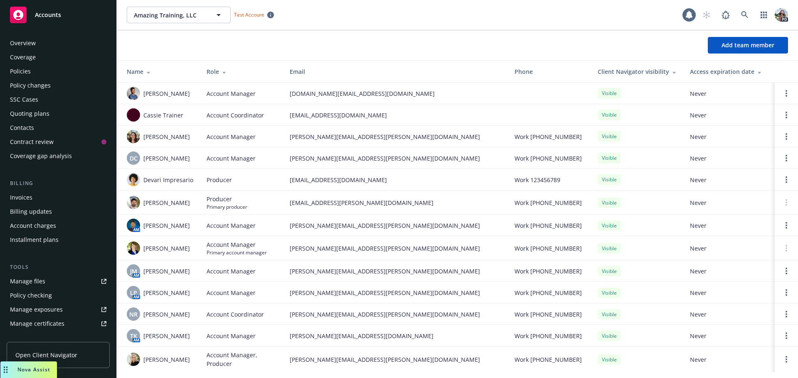
click at [20, 71] on div "Policies" at bounding box center [20, 71] width 21 height 13
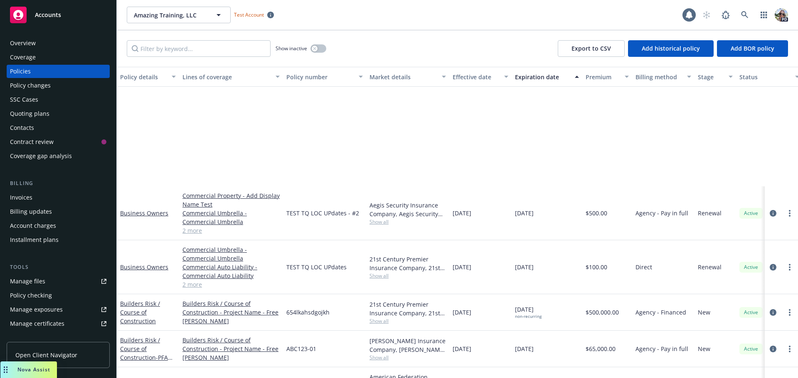
scroll to position [166, 0]
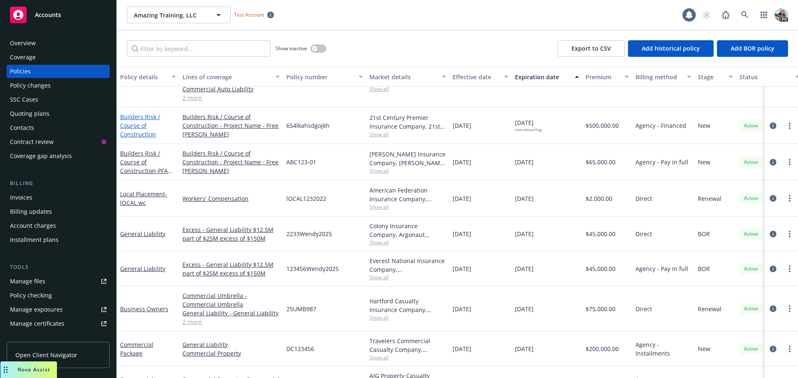
click at [129, 122] on link "Builders Risk / Course of Construction" at bounding box center [140, 125] width 40 height 25
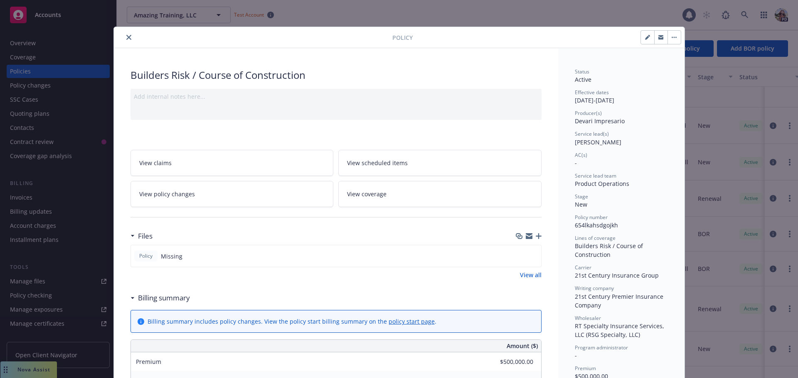
click at [645, 35] on icon "button" at bounding box center [647, 37] width 5 height 5
select select "NEW"
select select "12"
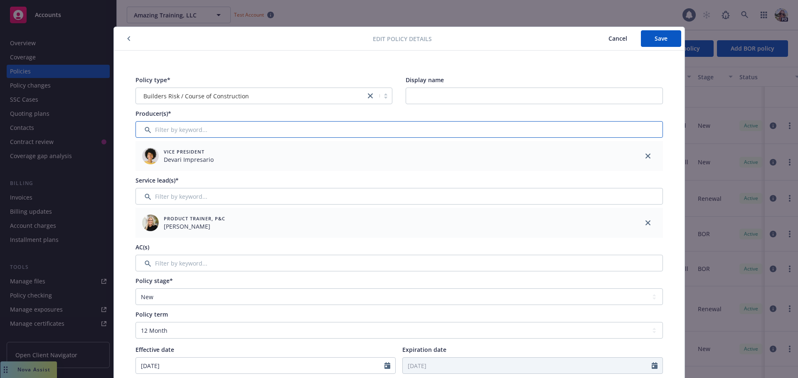
drag, startPoint x: 157, startPoint y: 130, endPoint x: 157, endPoint y: 121, distance: 9.6
click at [157, 127] on input "Filter by keyword..." at bounding box center [398, 129] width 527 height 17
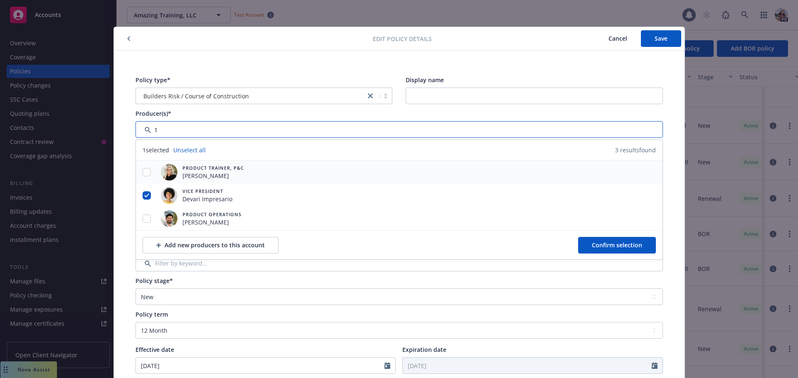
type input "t"
click at [143, 172] on input "checkbox" at bounding box center [146, 172] width 8 height 8
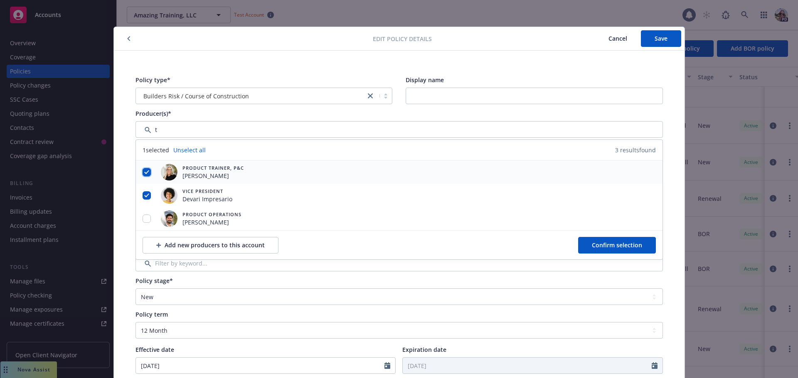
checkbox input "true"
click at [610, 248] on span "Confirm selection" at bounding box center [617, 245] width 50 height 8
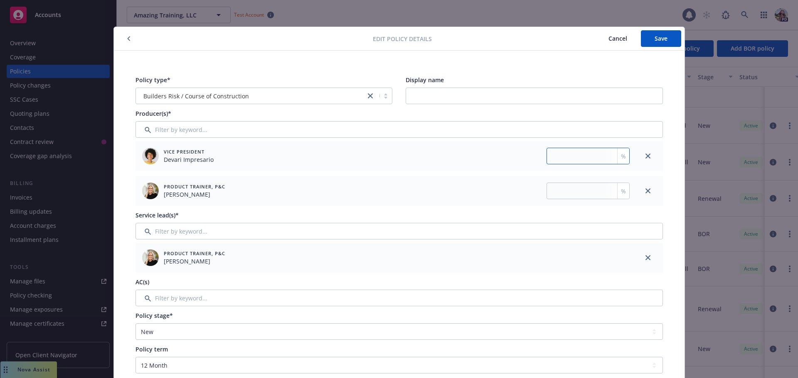
click at [562, 162] on input "number" at bounding box center [587, 156] width 83 height 17
type input "50"
click at [571, 187] on input "number" at bounding box center [587, 191] width 83 height 17
type input "50"
click at [645, 40] on button "Save" at bounding box center [661, 38] width 40 height 17
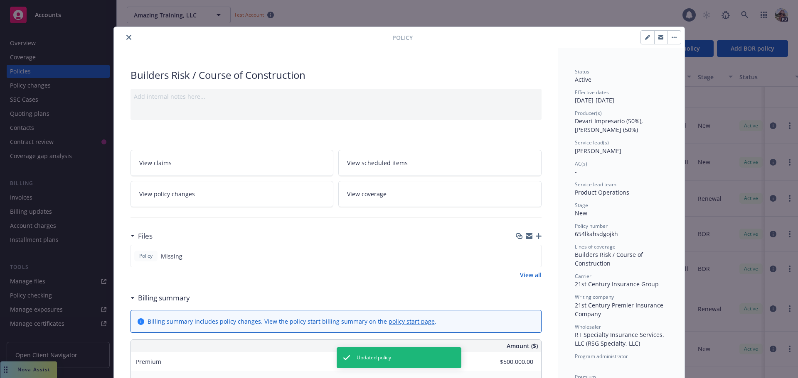
click at [645, 38] on icon "button" at bounding box center [647, 38] width 4 height 4
select select "NEW"
select select "12"
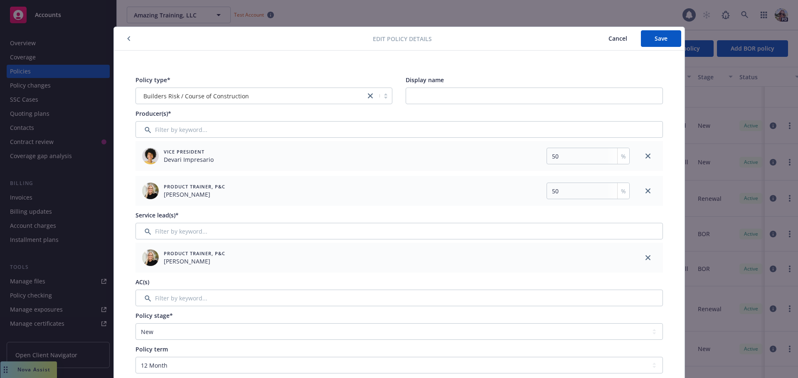
click at [127, 38] on icon "button" at bounding box center [128, 38] width 3 height 5
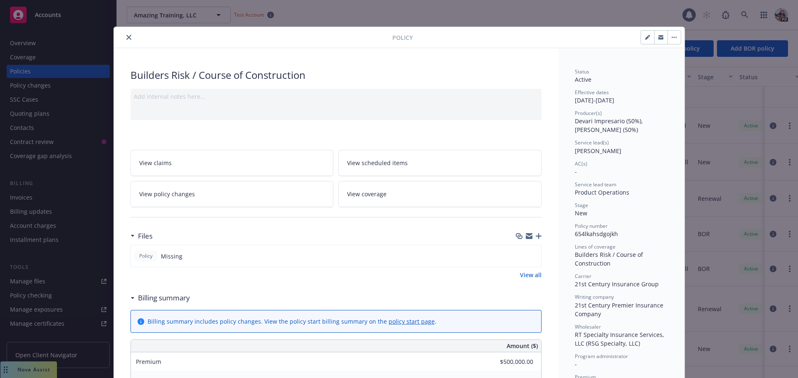
click at [126, 38] on icon "close" at bounding box center [128, 37] width 5 height 5
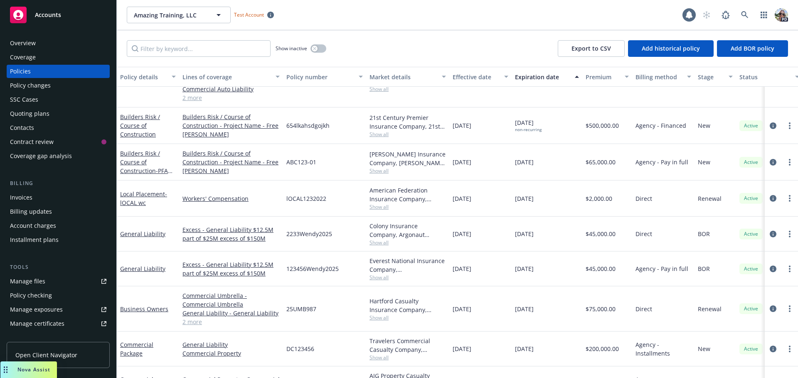
click at [27, 196] on div "Invoices" at bounding box center [21, 197] width 22 height 13
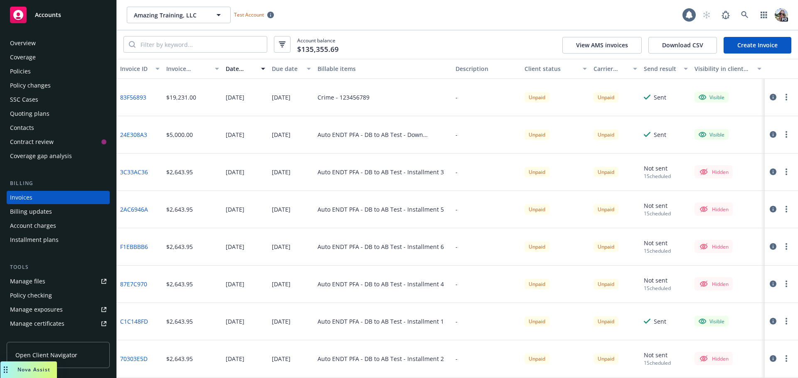
click at [769, 98] on icon "button" at bounding box center [772, 97] width 7 height 7
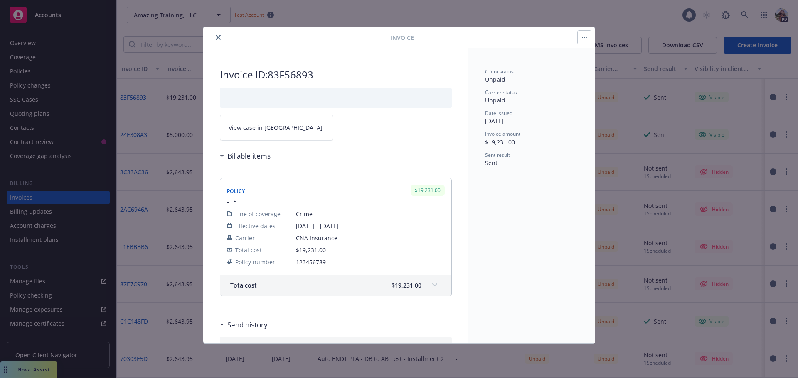
click at [243, 132] on link "View case in [GEOGRAPHIC_DATA]" at bounding box center [276, 128] width 113 height 26
click at [218, 34] on button "close" at bounding box center [218, 37] width 10 height 10
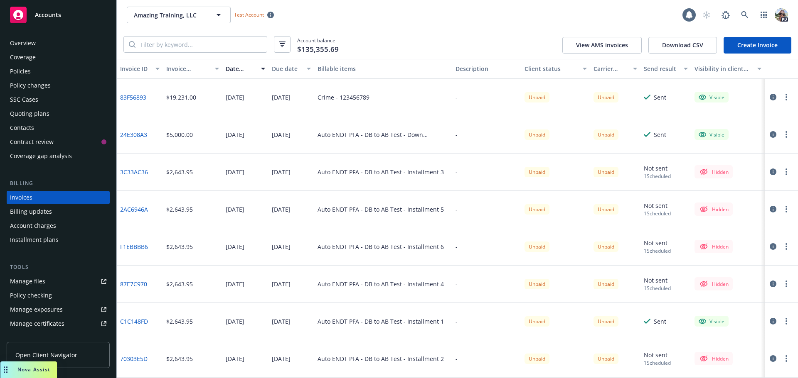
click at [27, 69] on div "Policies" at bounding box center [20, 71] width 21 height 13
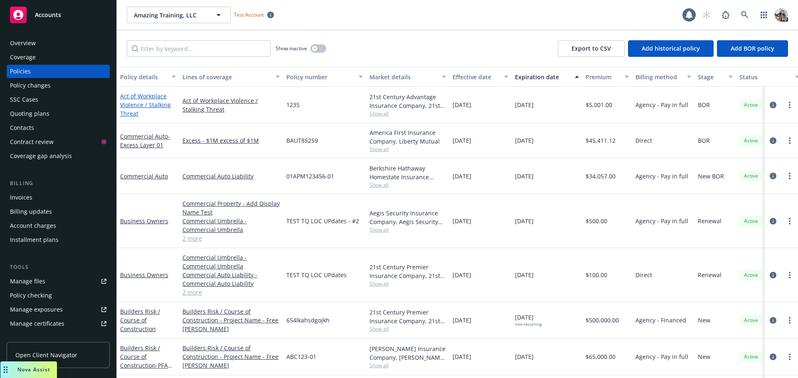
click at [130, 102] on link "Act of Workplace Violence / Stalking Threat" at bounding box center [145, 104] width 51 height 25
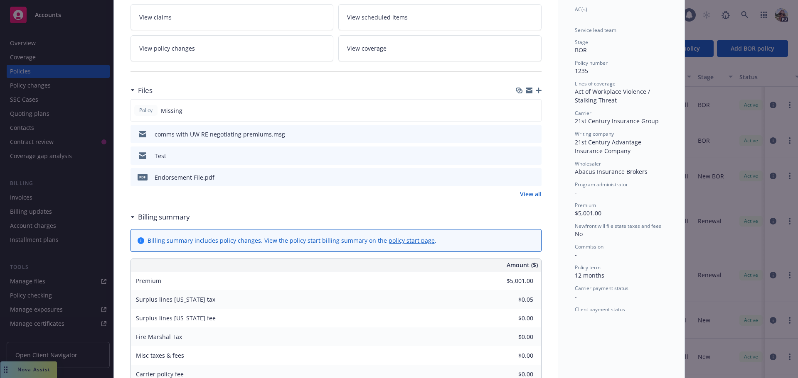
scroll to position [166, 0]
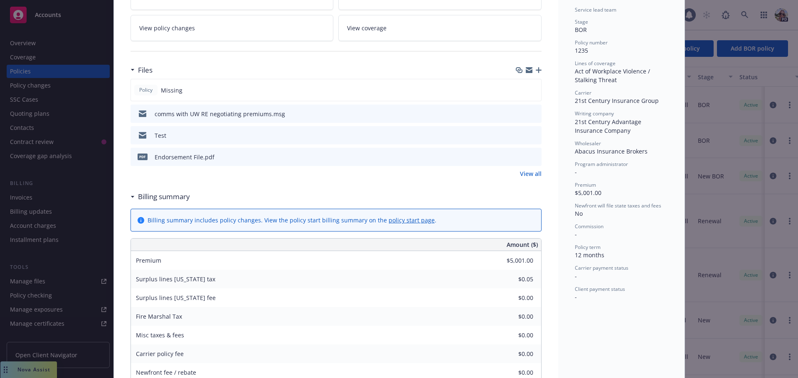
click at [164, 17] on link "View policy changes" at bounding box center [231, 28] width 203 height 26
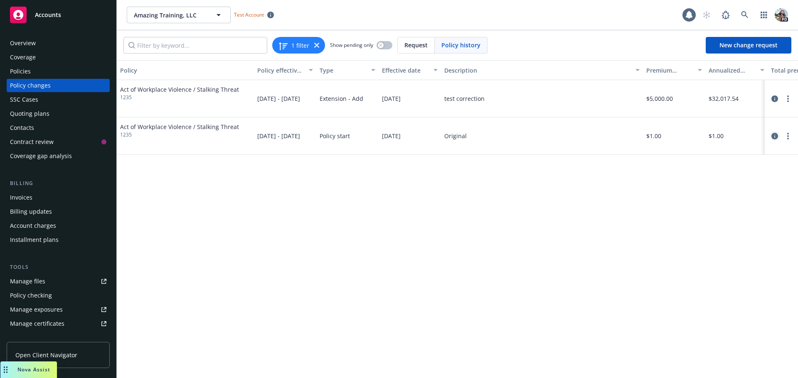
click at [771, 136] on icon "circleInformation" at bounding box center [774, 136] width 7 height 7
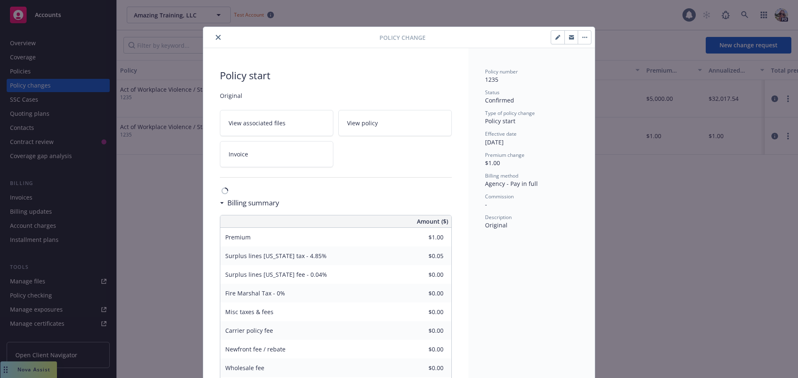
scroll to position [25, 0]
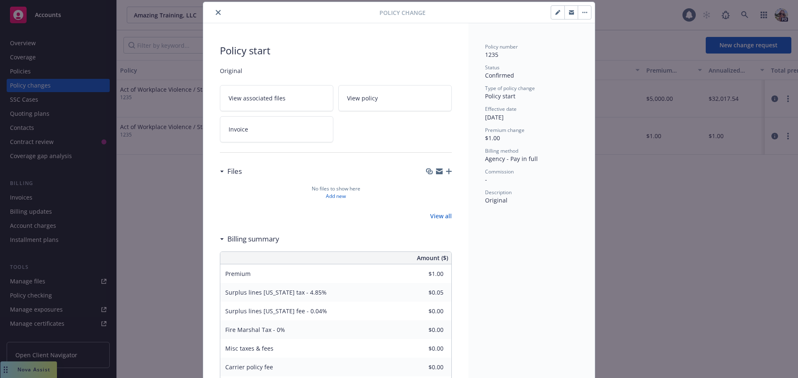
click at [584, 12] on icon "button" at bounding box center [584, 13] width 5 height 2
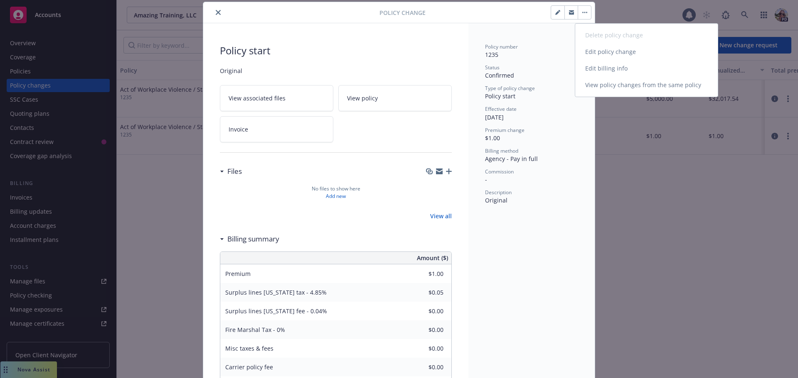
click at [594, 69] on link "Edit billing info" at bounding box center [646, 68] width 142 height 17
select select "[GEOGRAPHIC_DATA]"
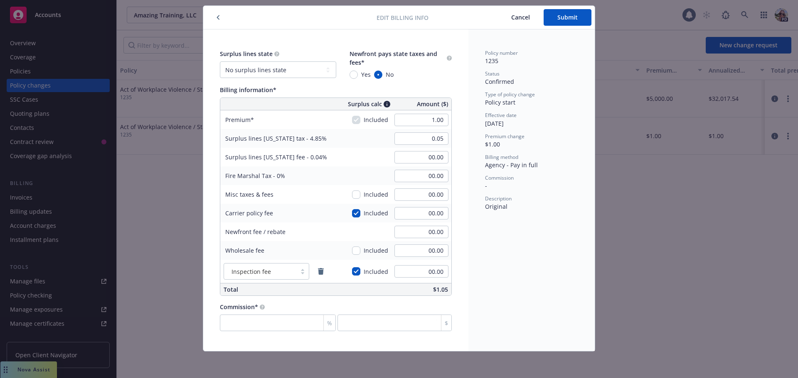
scroll to position [21, 0]
click at [517, 17] on span "Cancel" at bounding box center [520, 17] width 19 height 8
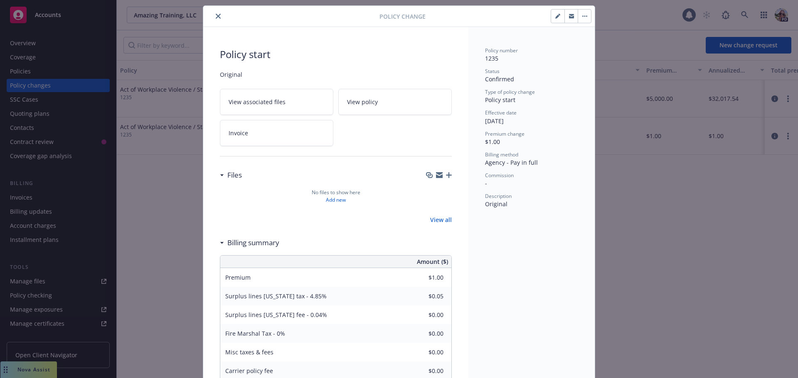
click at [217, 16] on icon "close" at bounding box center [218, 16] width 5 height 5
